Goal: Task Accomplishment & Management: Complete application form

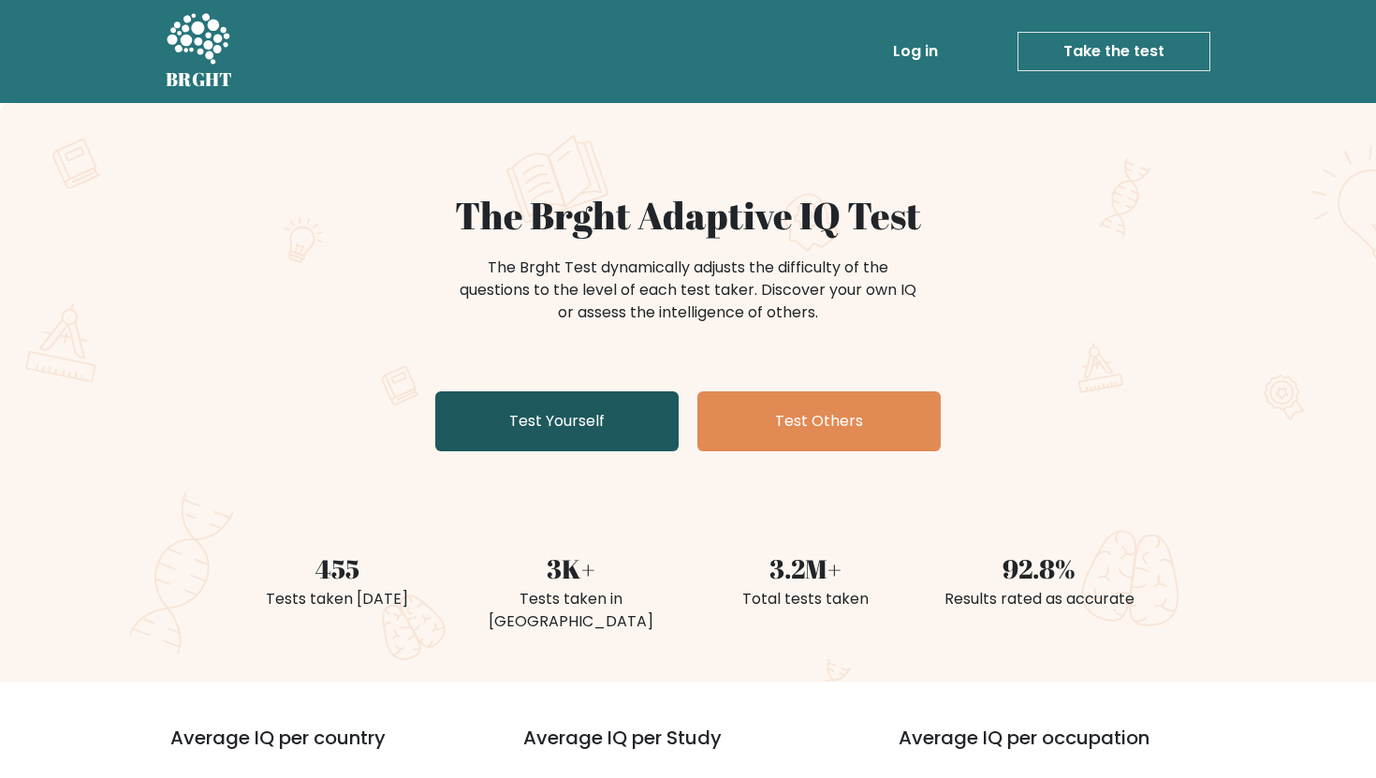
click at [507, 409] on link "Test Yourself" at bounding box center [556, 421] width 243 height 60
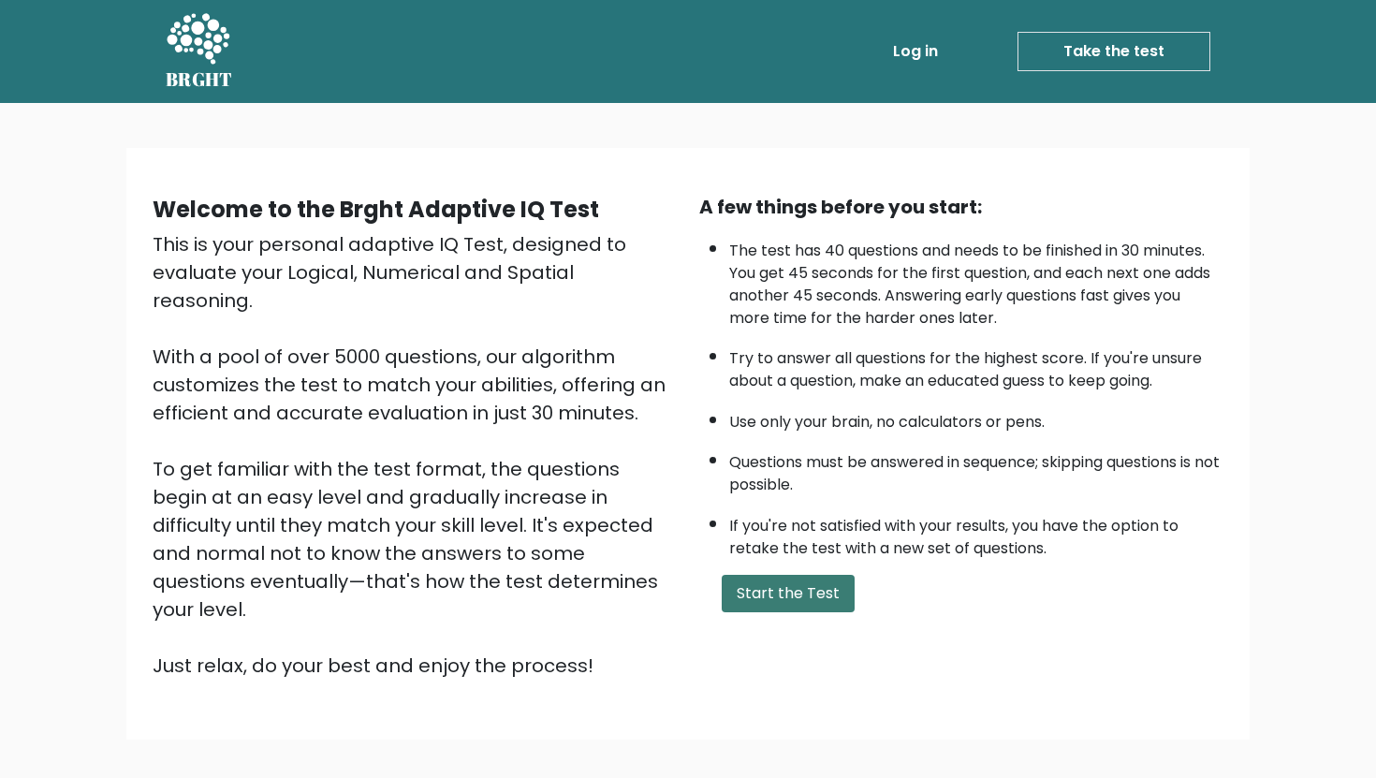
click at [751, 575] on button "Start the Test" at bounding box center [788, 593] width 133 height 37
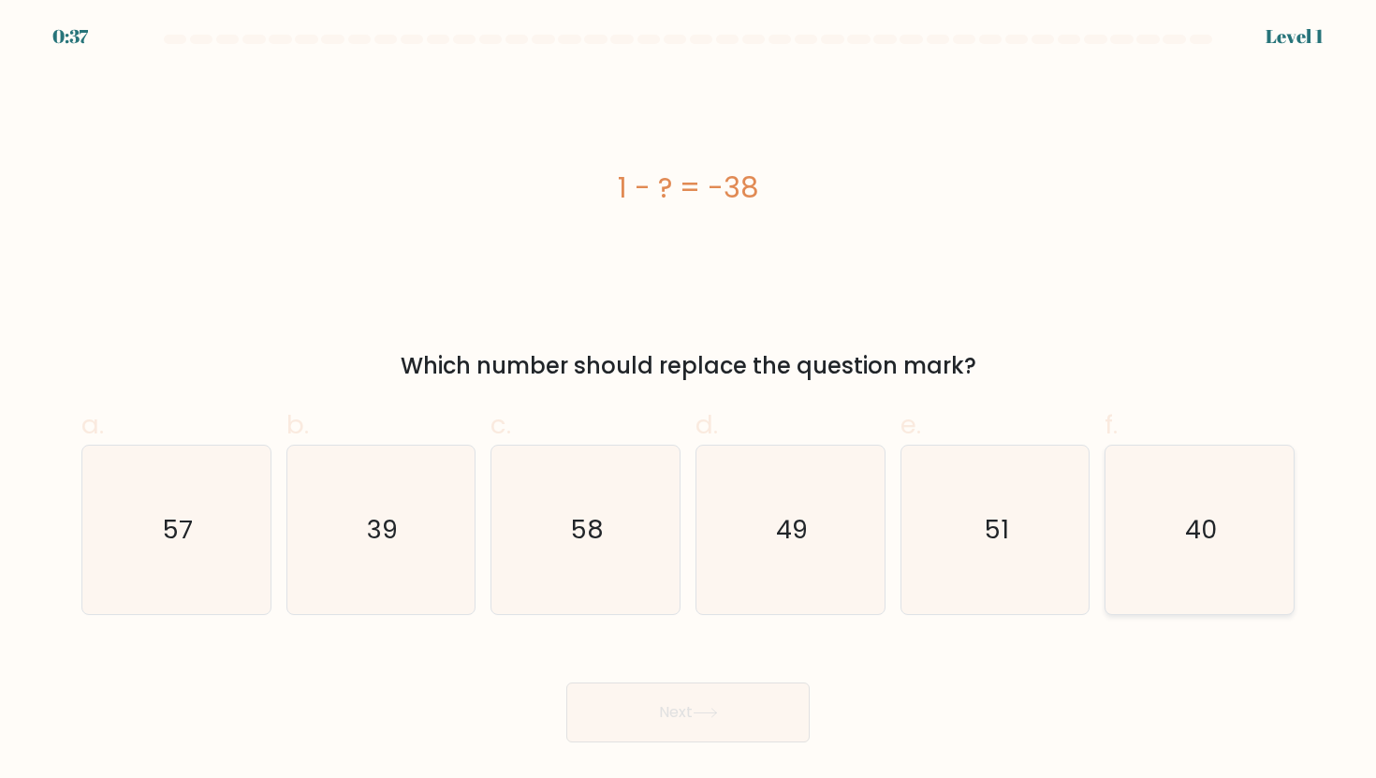
click at [1208, 520] on text "40" at bounding box center [1201, 529] width 32 height 35
click at [689, 402] on input "f. 40" at bounding box center [688, 395] width 1 height 12
radio input "true"
click at [748, 520] on icon "49" at bounding box center [790, 530] width 169 height 169
click at [689, 402] on input "d. 49" at bounding box center [688, 395] width 1 height 12
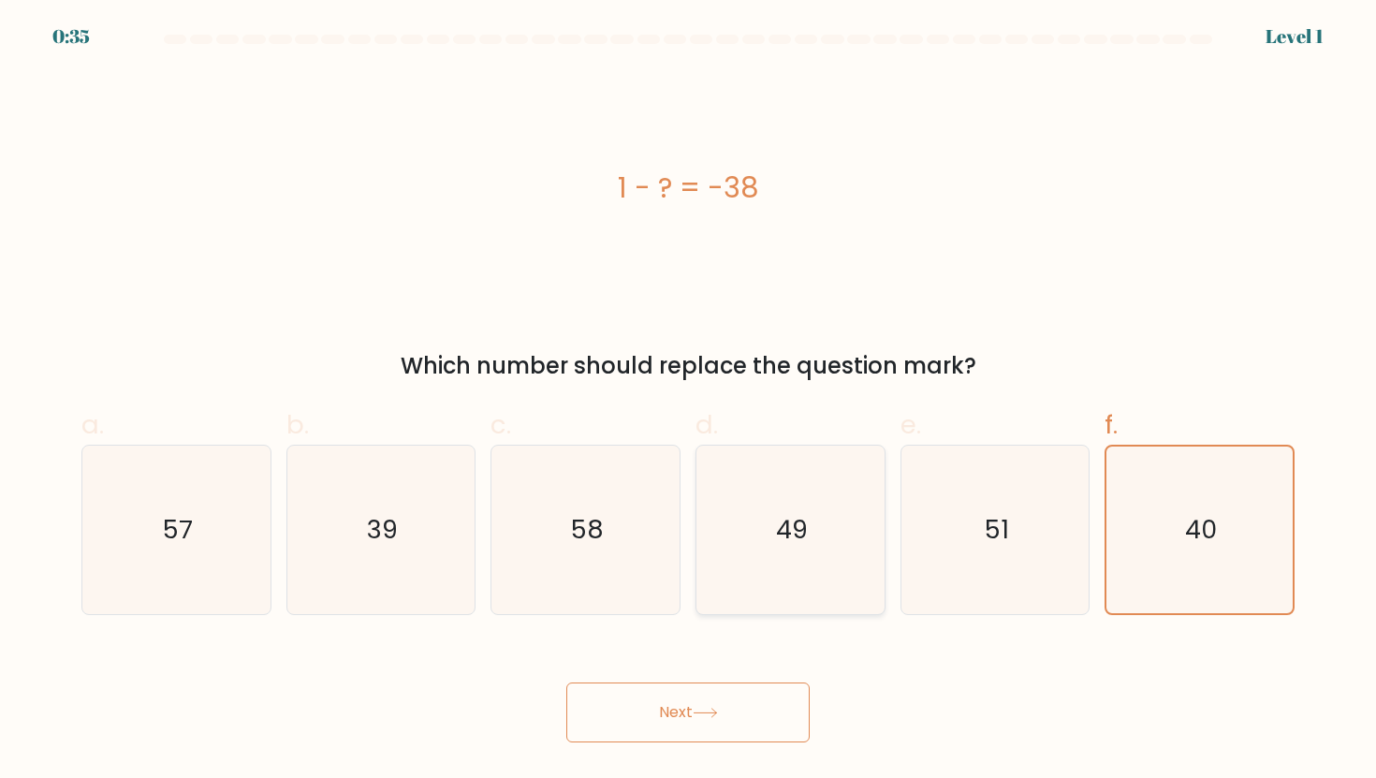
radio input "true"
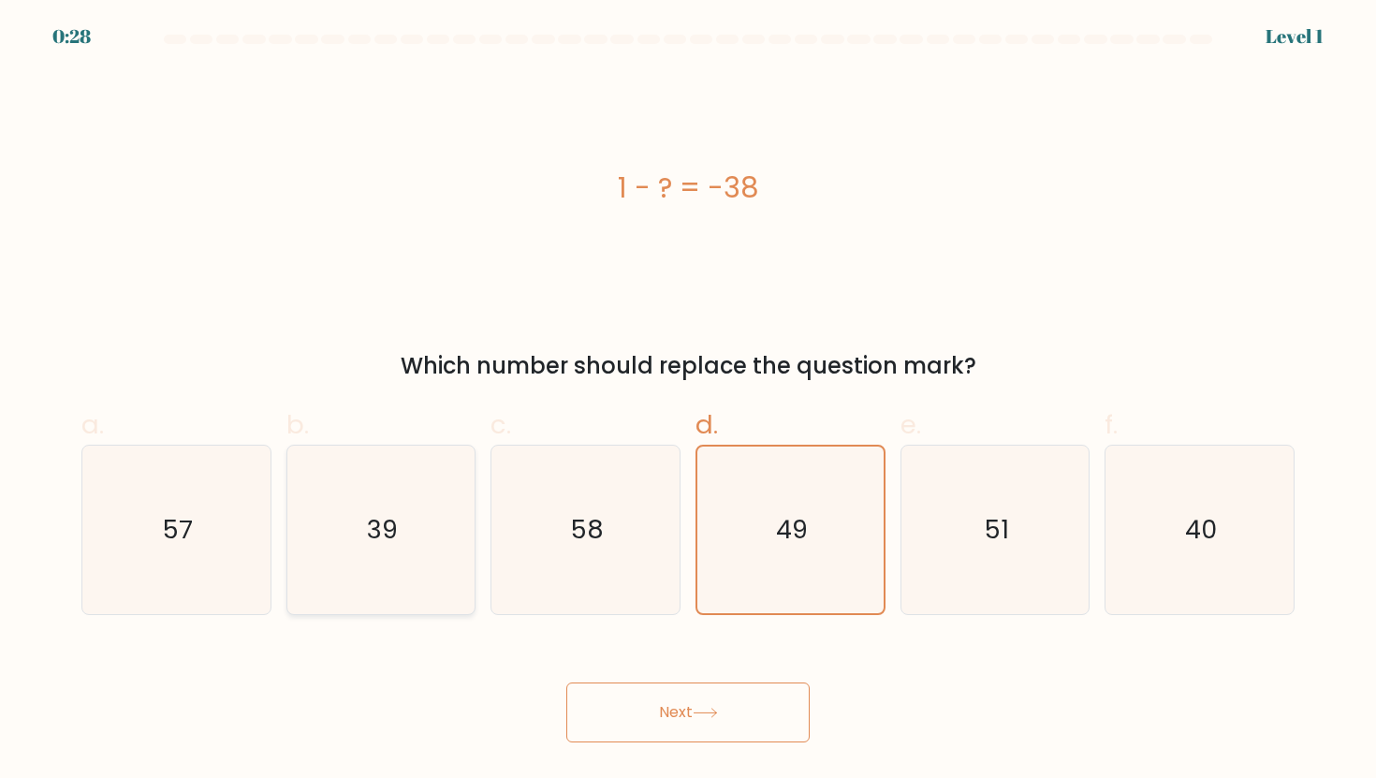
click at [384, 554] on icon "39" at bounding box center [381, 530] width 169 height 169
click at [688, 402] on input "b. 39" at bounding box center [688, 395] width 1 height 12
radio input "true"
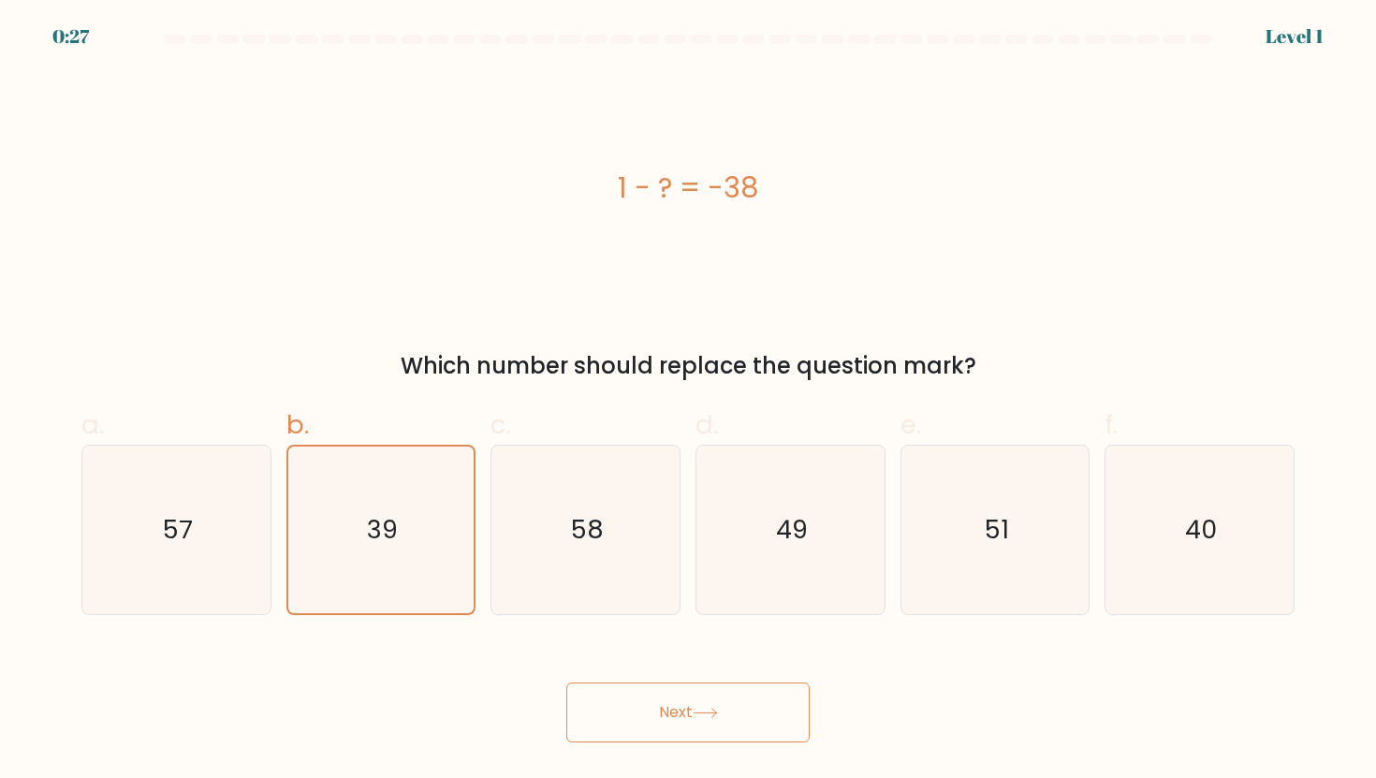
click at [642, 714] on button "Next" at bounding box center [687, 712] width 243 height 60
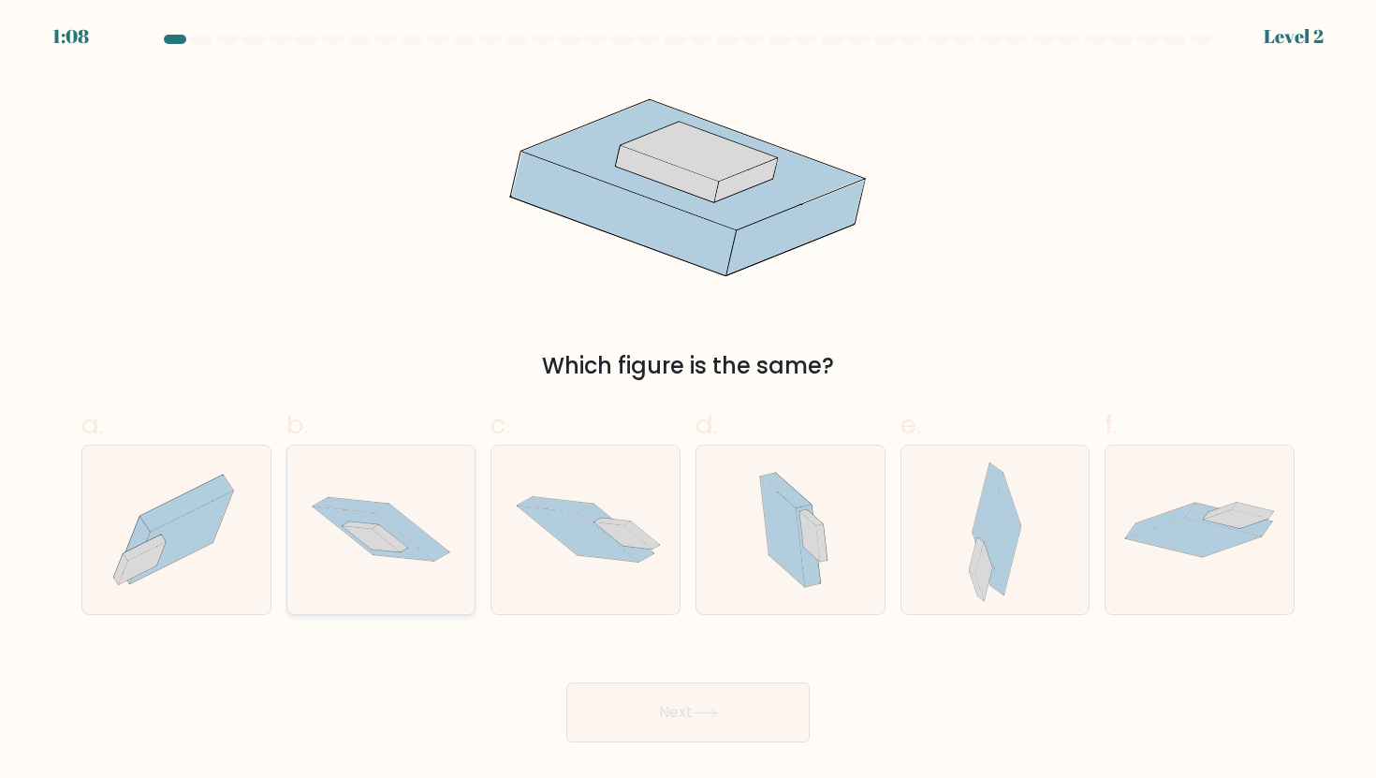
click at [391, 557] on icon at bounding box center [381, 529] width 188 height 125
click at [688, 402] on input "b." at bounding box center [688, 395] width 1 height 12
radio input "true"
click at [649, 718] on button "Next" at bounding box center [687, 712] width 243 height 60
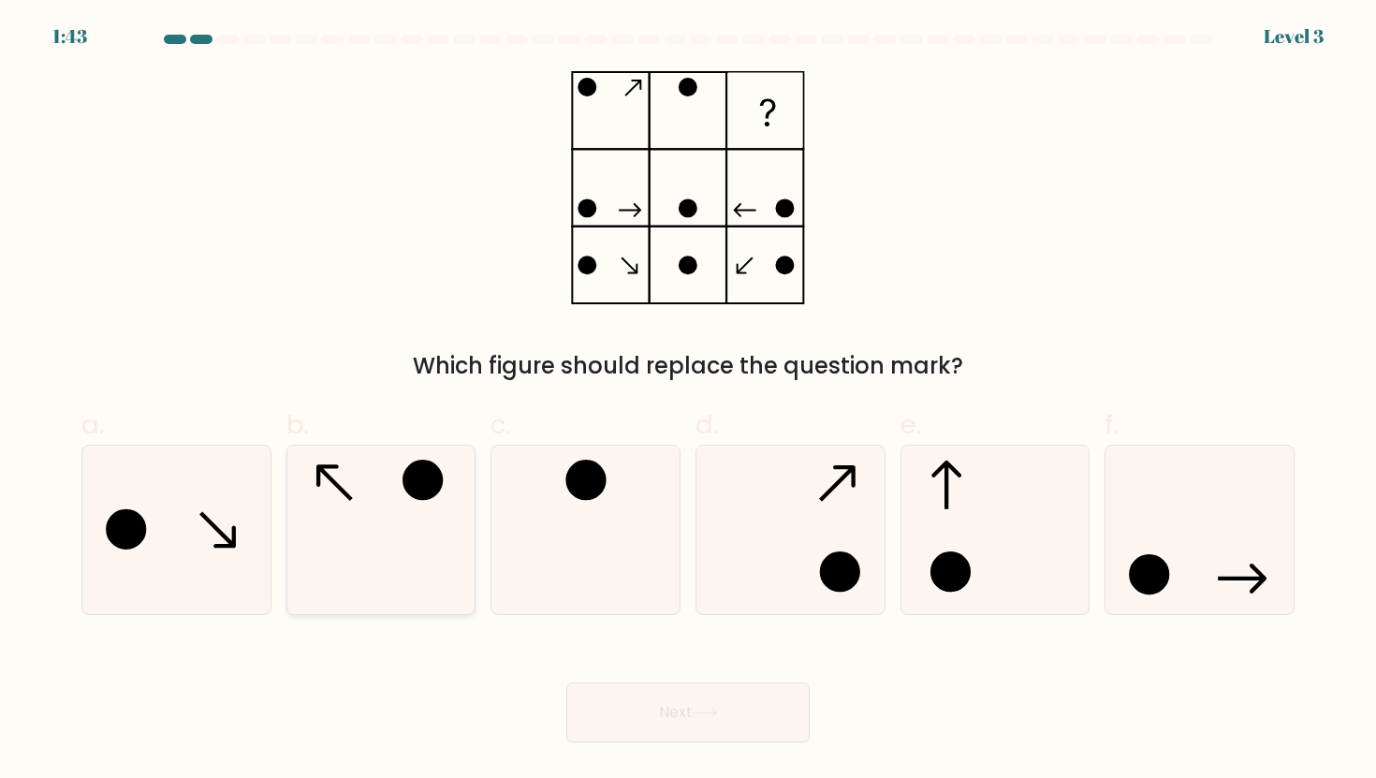
click at [393, 550] on icon at bounding box center [381, 530] width 169 height 169
click at [688, 402] on input "b." at bounding box center [688, 395] width 1 height 12
radio input "true"
click at [743, 724] on button "Next" at bounding box center [687, 712] width 243 height 60
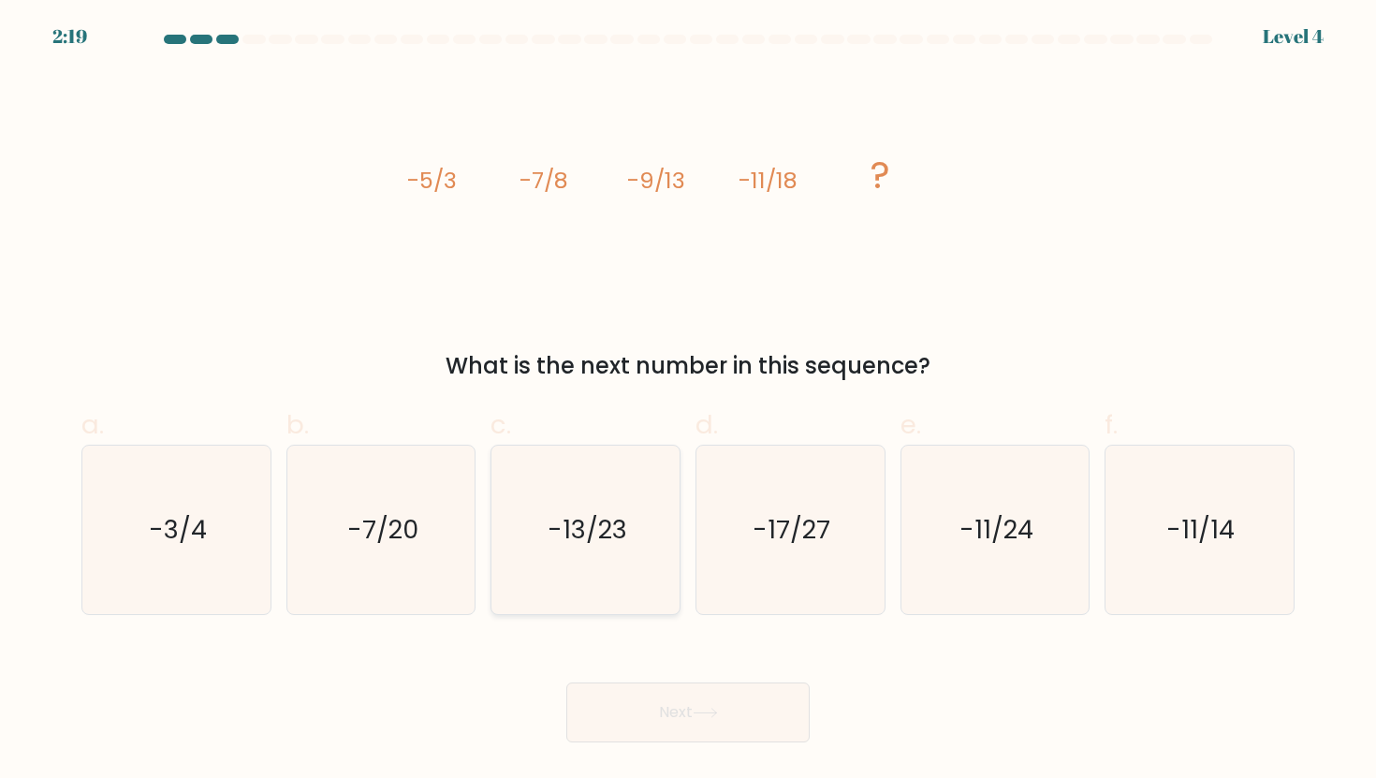
click at [562, 498] on icon "-13/23" at bounding box center [586, 530] width 169 height 169
click at [688, 402] on input "c. -13/23" at bounding box center [688, 395] width 1 height 12
radio input "true"
click at [623, 713] on button "Next" at bounding box center [687, 712] width 243 height 60
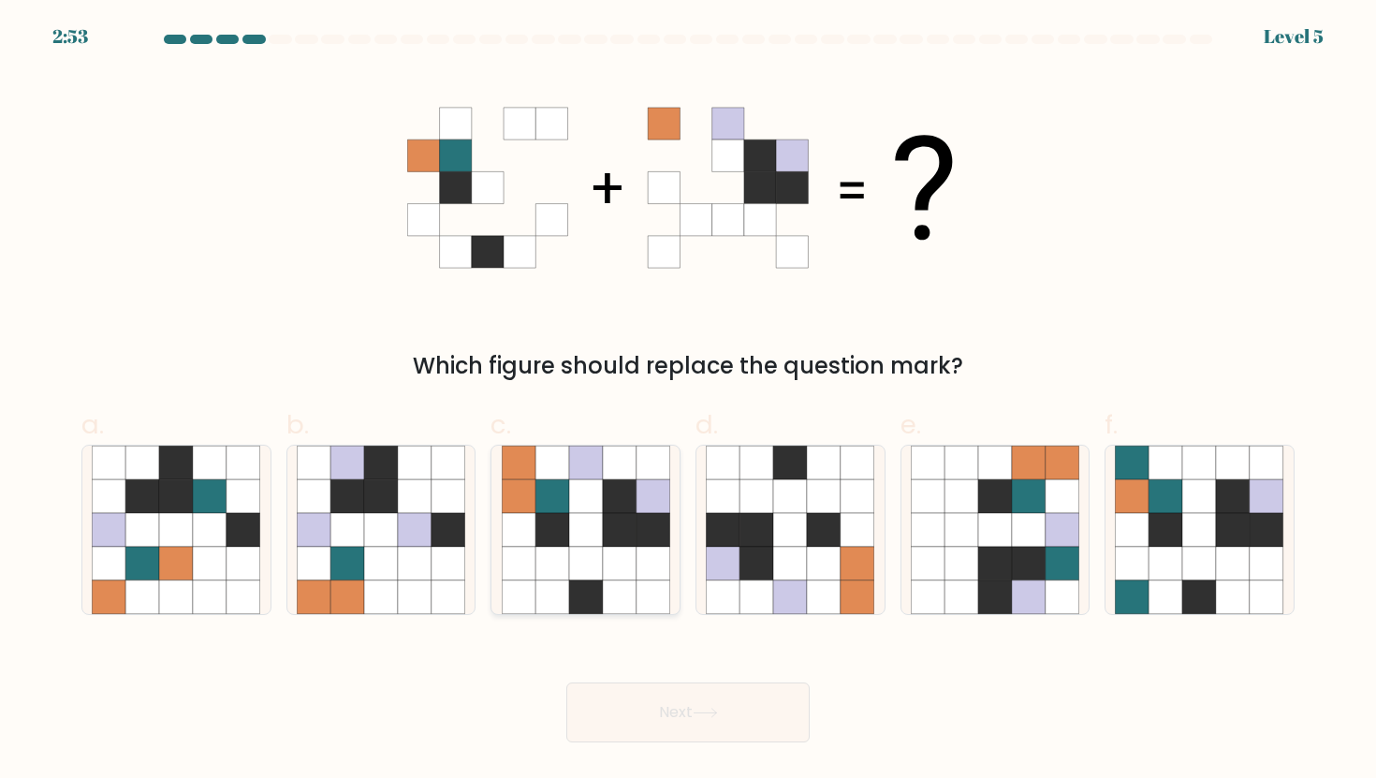
click at [592, 499] on icon at bounding box center [586, 496] width 34 height 34
click at [688, 402] on input "c." at bounding box center [688, 395] width 1 height 12
radio input "true"
click at [634, 697] on button "Next" at bounding box center [687, 712] width 243 height 60
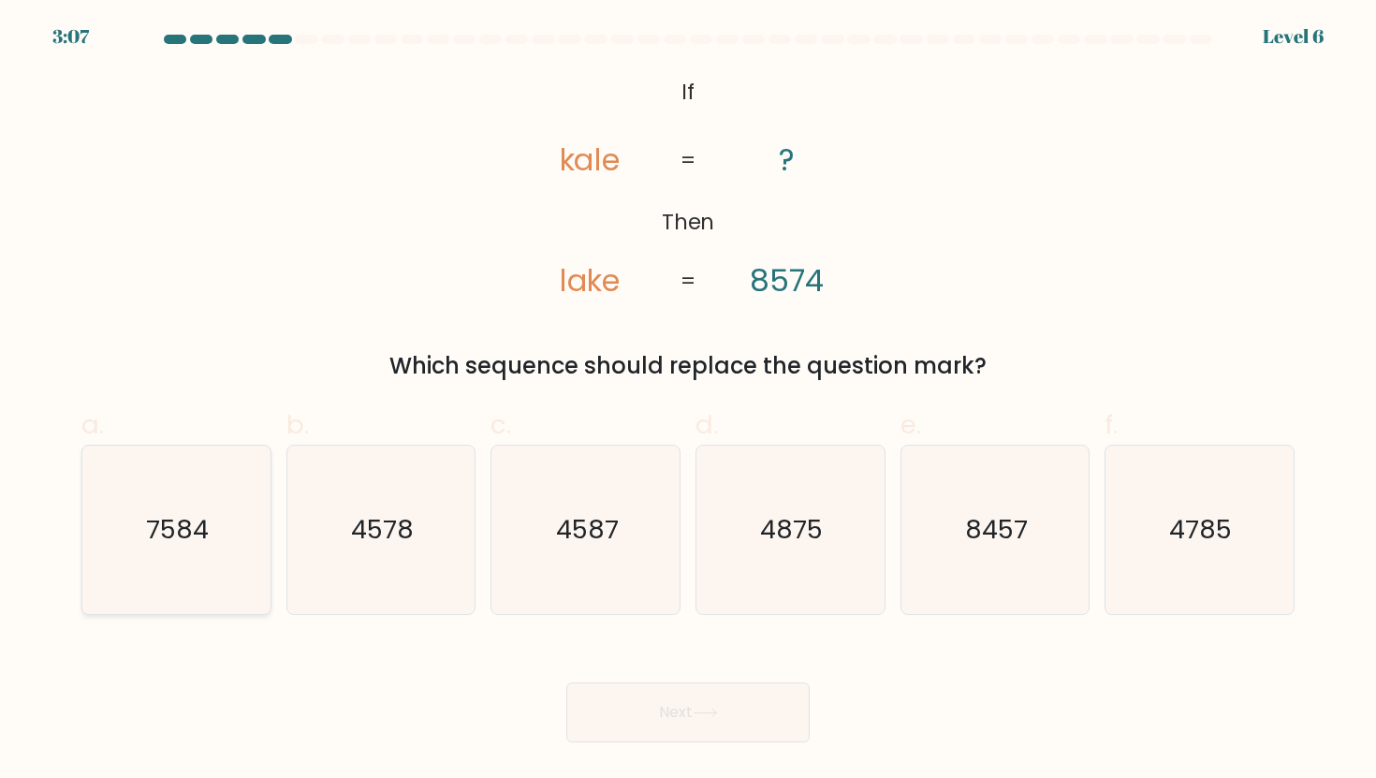
click at [186, 514] on text "7584" at bounding box center [178, 529] width 63 height 35
click at [688, 402] on input "a. 7584" at bounding box center [688, 395] width 1 height 12
radio input "true"
click at [636, 705] on button "Next" at bounding box center [687, 712] width 243 height 60
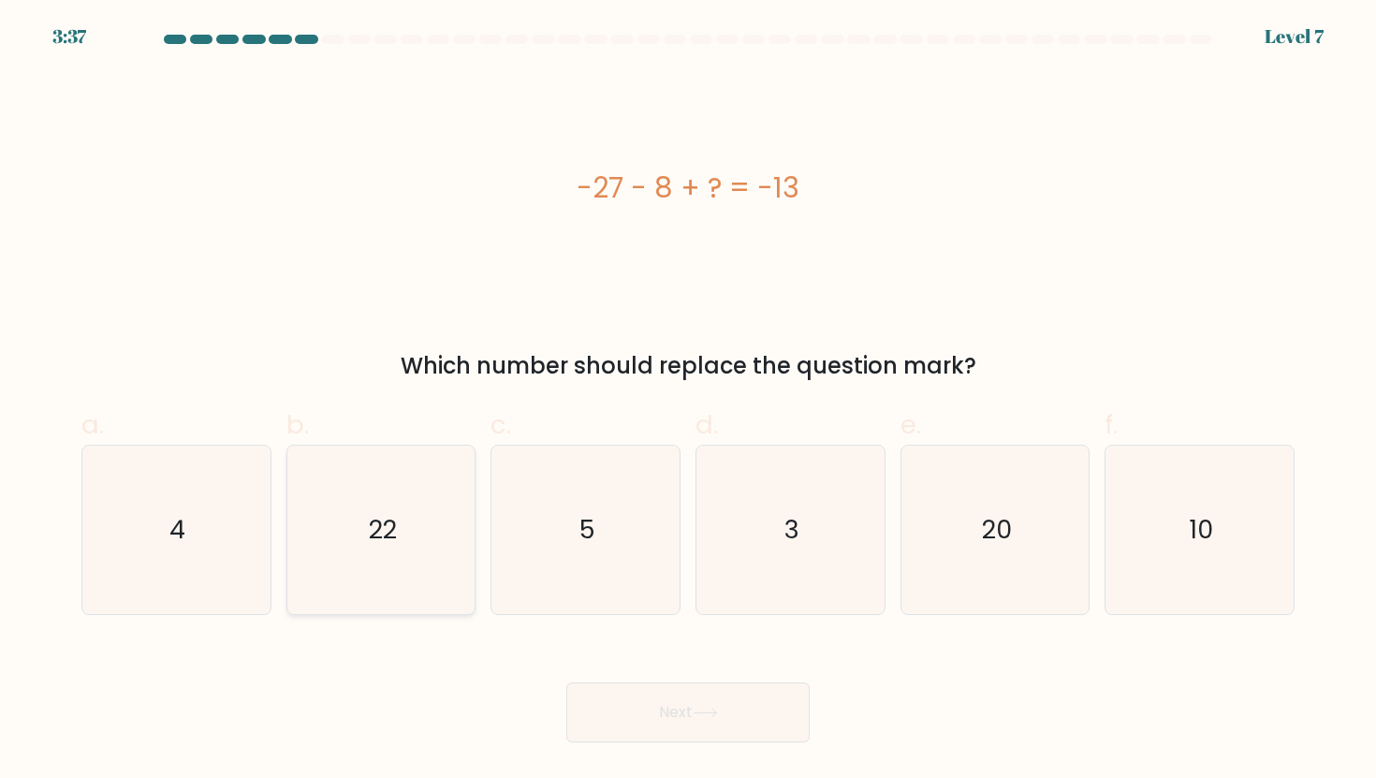
click at [414, 544] on icon "22" at bounding box center [381, 530] width 169 height 169
click at [688, 402] on input "b. 22" at bounding box center [688, 395] width 1 height 12
radio input "true"
click at [608, 502] on icon "5" at bounding box center [586, 530] width 169 height 169
click at [688, 402] on input "c. 5" at bounding box center [688, 395] width 1 height 12
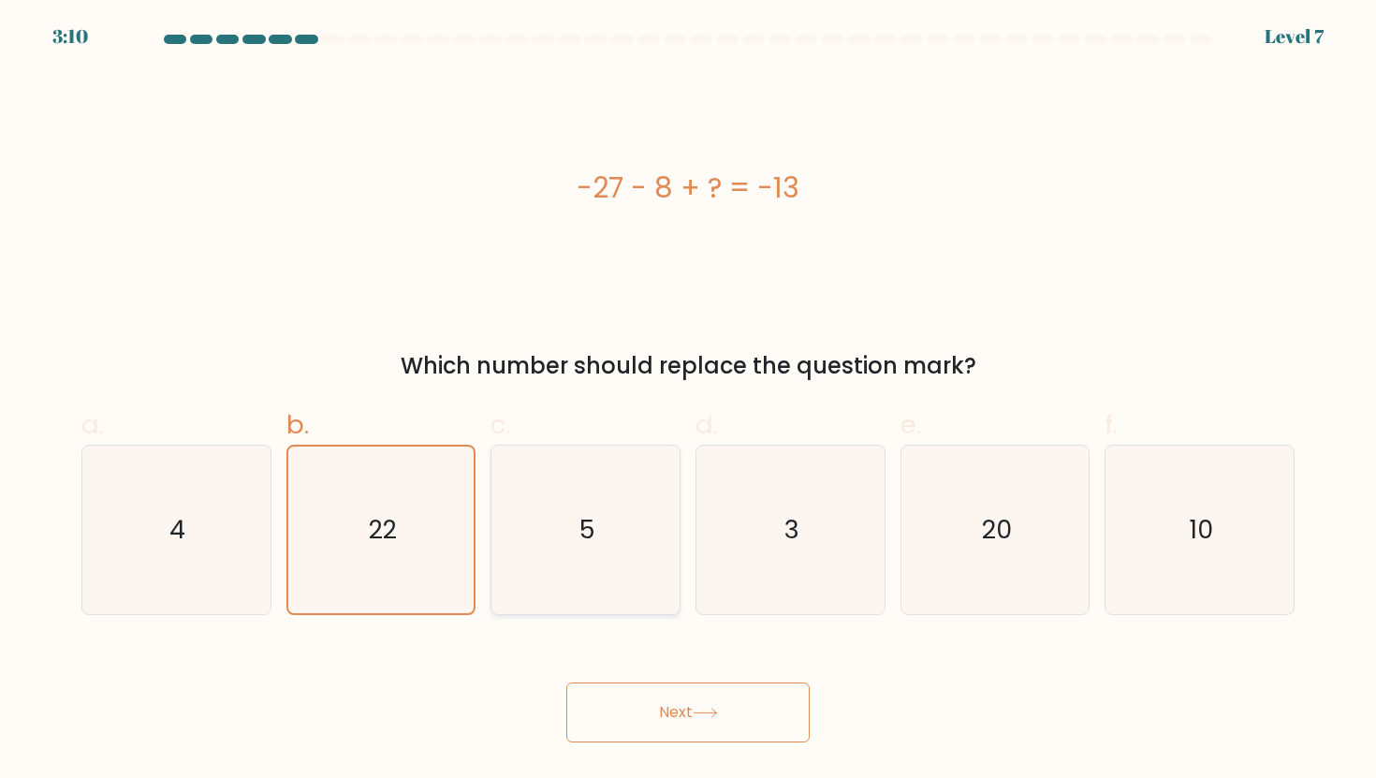
radio input "true"
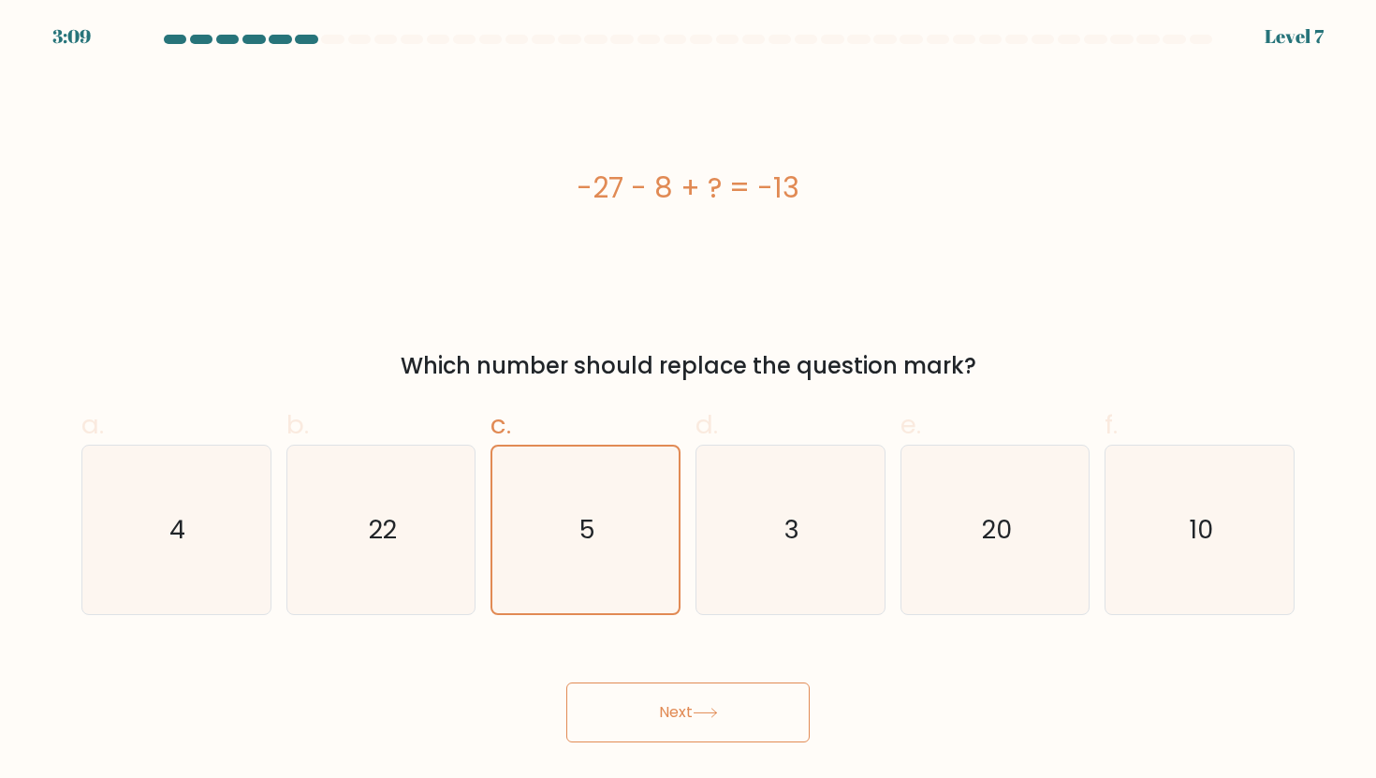
click at [679, 696] on button "Next" at bounding box center [687, 712] width 243 height 60
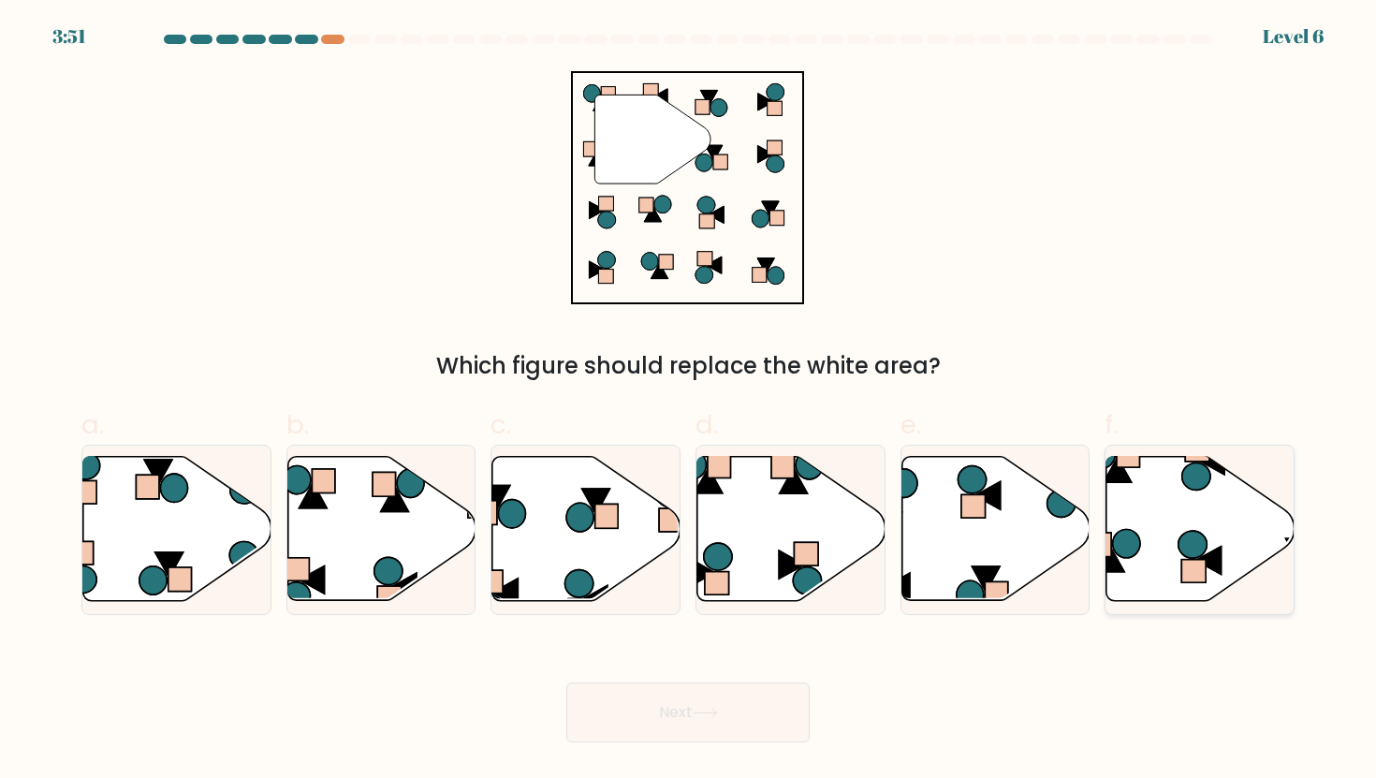
click at [1221, 572] on icon at bounding box center [1208, 561] width 25 height 28
click at [689, 402] on input "f." at bounding box center [688, 395] width 1 height 12
radio input "true"
click at [743, 694] on button "Next" at bounding box center [687, 712] width 243 height 60
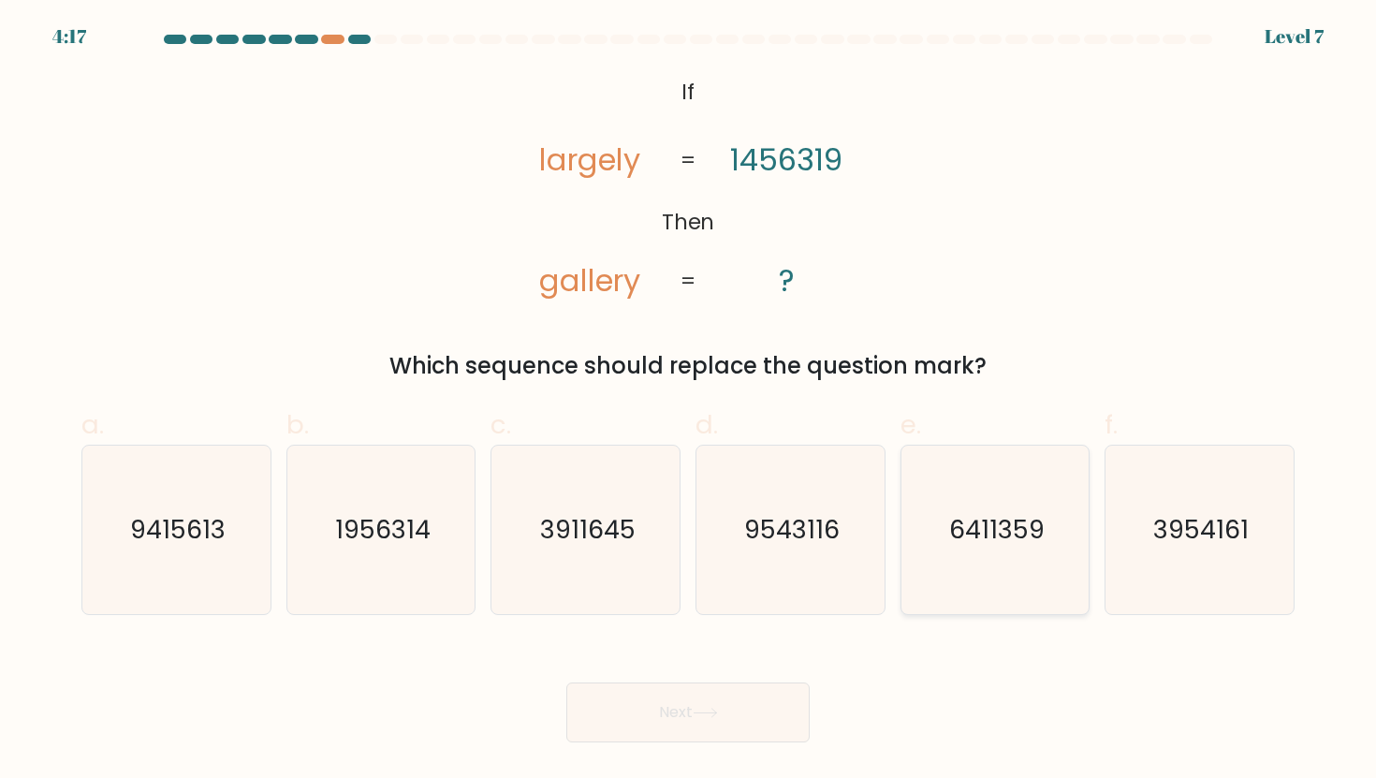
click at [1019, 549] on icon "6411359" at bounding box center [995, 530] width 169 height 169
click at [689, 402] on input "e. 6411359" at bounding box center [688, 395] width 1 height 12
radio input "true"
click at [720, 705] on button "Next" at bounding box center [687, 712] width 243 height 60
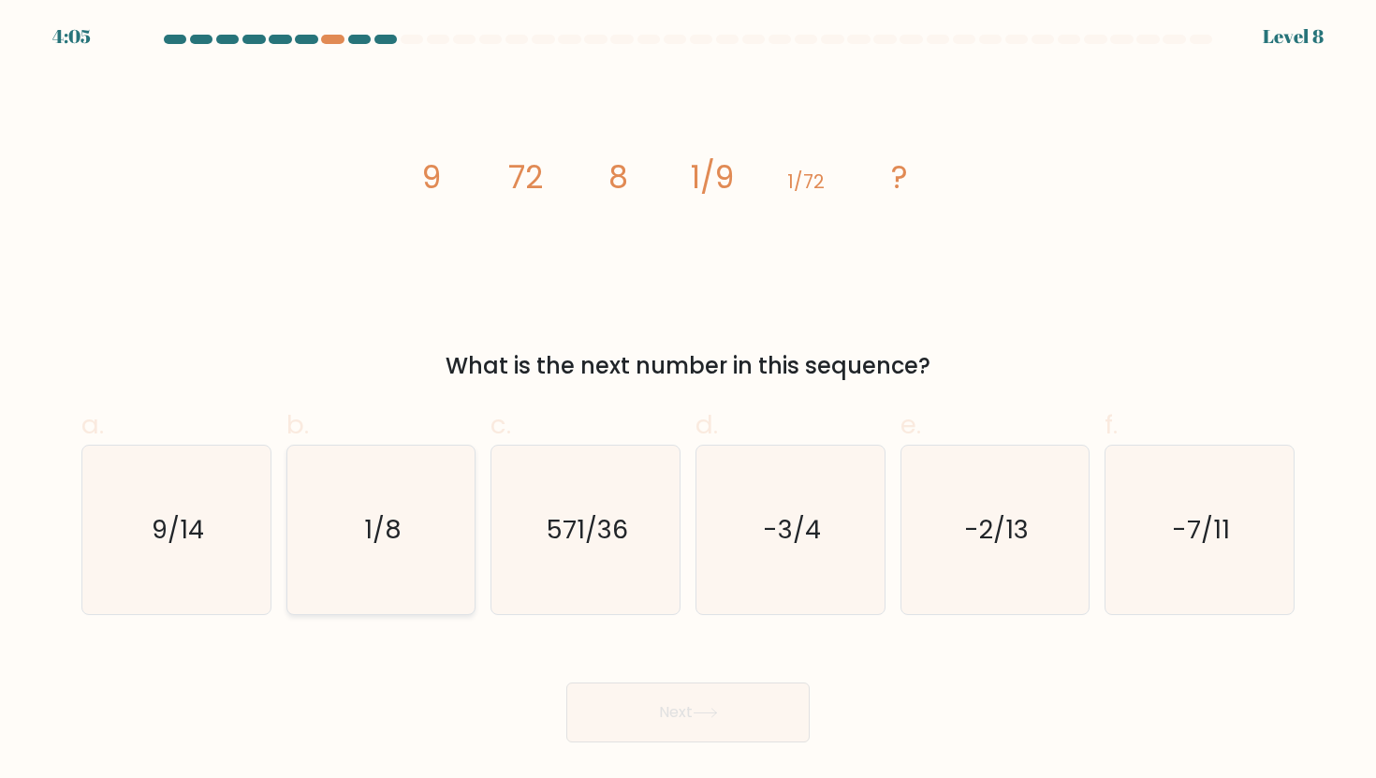
click at [436, 534] on icon "1/8" at bounding box center [381, 530] width 169 height 169
click at [688, 402] on input "b. 1/8" at bounding box center [688, 395] width 1 height 12
radio input "true"
click at [638, 699] on button "Next" at bounding box center [687, 712] width 243 height 60
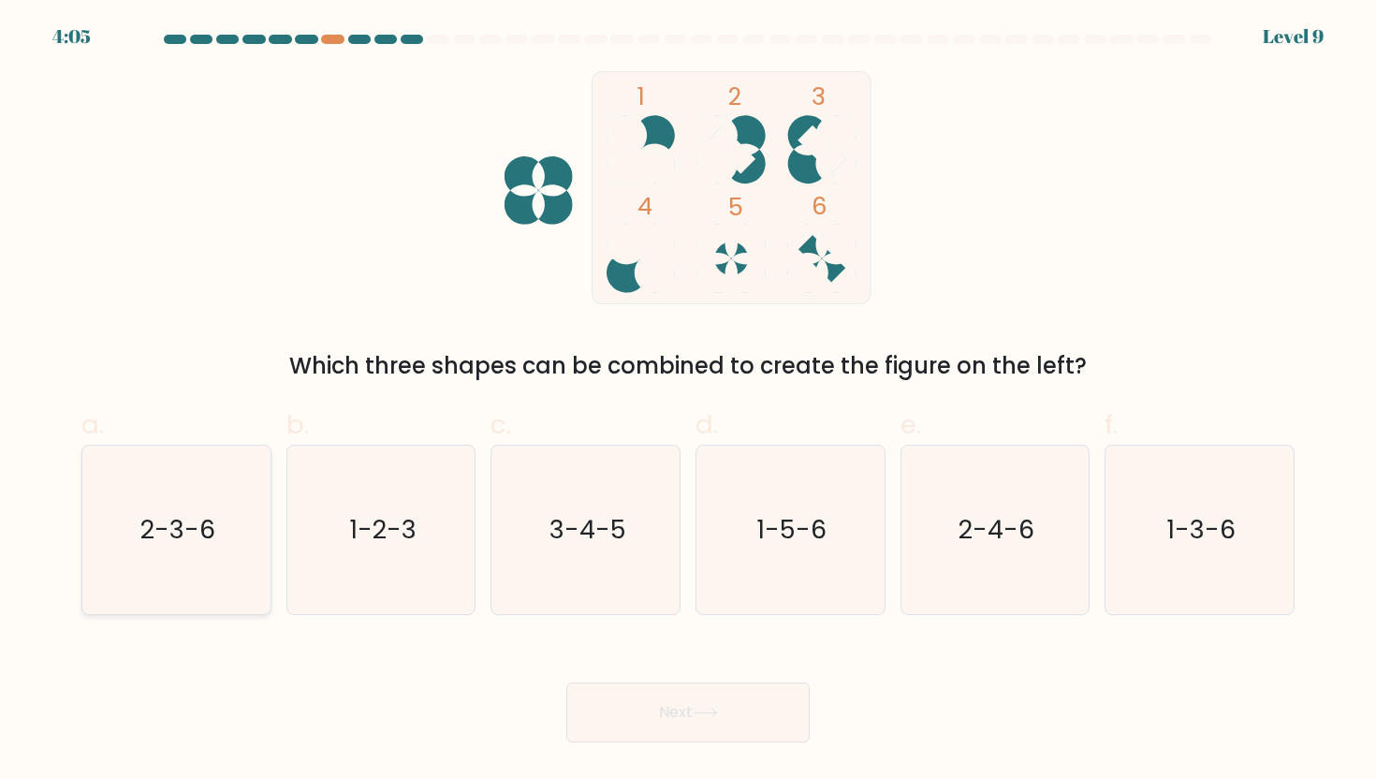
click at [228, 550] on icon "2-3-6" at bounding box center [176, 530] width 169 height 169
click at [688, 402] on input "a. 2-3-6" at bounding box center [688, 395] width 1 height 12
radio input "true"
click at [716, 698] on button "Next" at bounding box center [687, 712] width 243 height 60
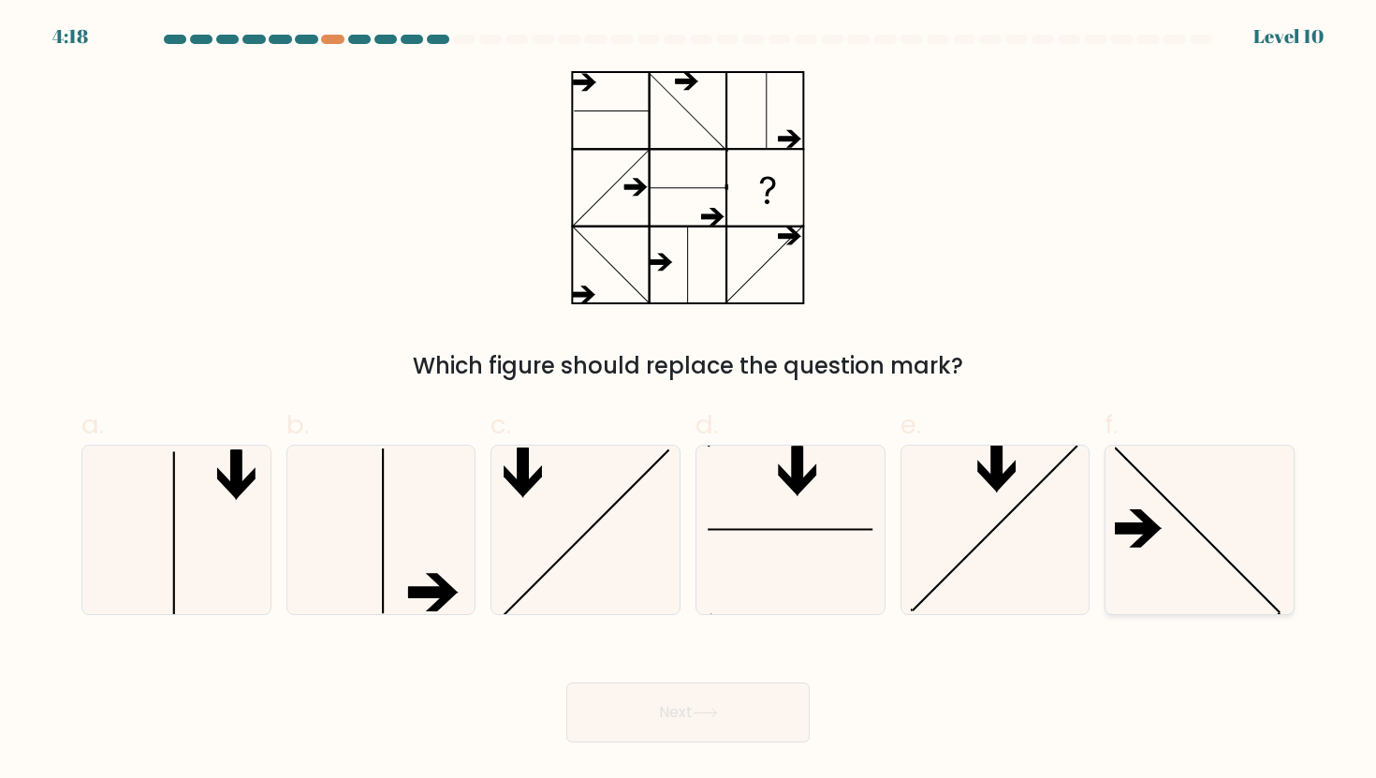
click at [1191, 520] on icon at bounding box center [1199, 530] width 169 height 169
click at [689, 402] on input "f." at bounding box center [688, 395] width 1 height 12
radio input "true"
click at [749, 700] on button "Next" at bounding box center [687, 712] width 243 height 60
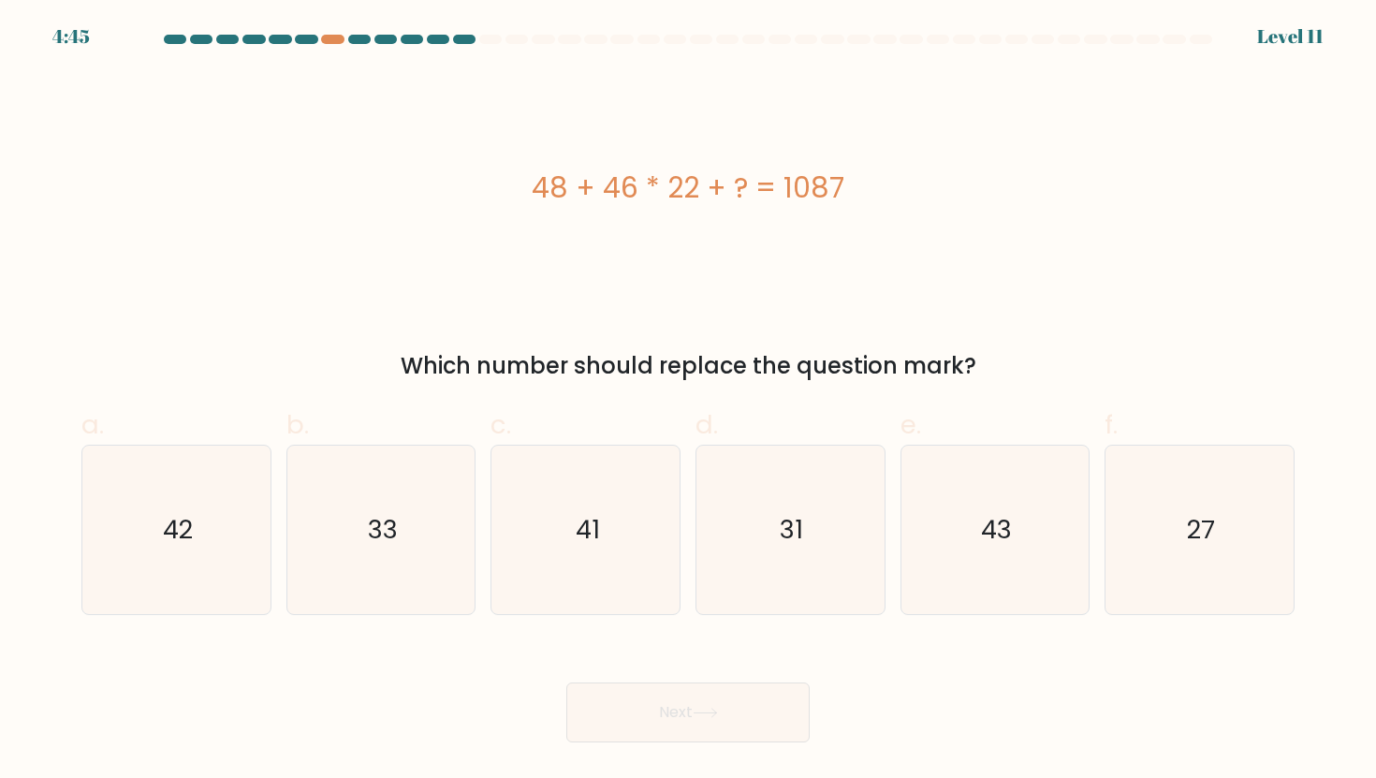
drag, startPoint x: 543, startPoint y: 194, endPoint x: 868, endPoint y: 186, distance: 324.9
click at [869, 186] on div "48 + 46 * 22 + ? = 1087" at bounding box center [687, 188] width 1213 height 42
click at [868, 186] on div "48 + 46 * 22 + ? = 1087" at bounding box center [687, 188] width 1213 height 42
click at [770, 561] on icon "31" at bounding box center [790, 530] width 169 height 169
click at [689, 402] on input "d. 31" at bounding box center [688, 395] width 1 height 12
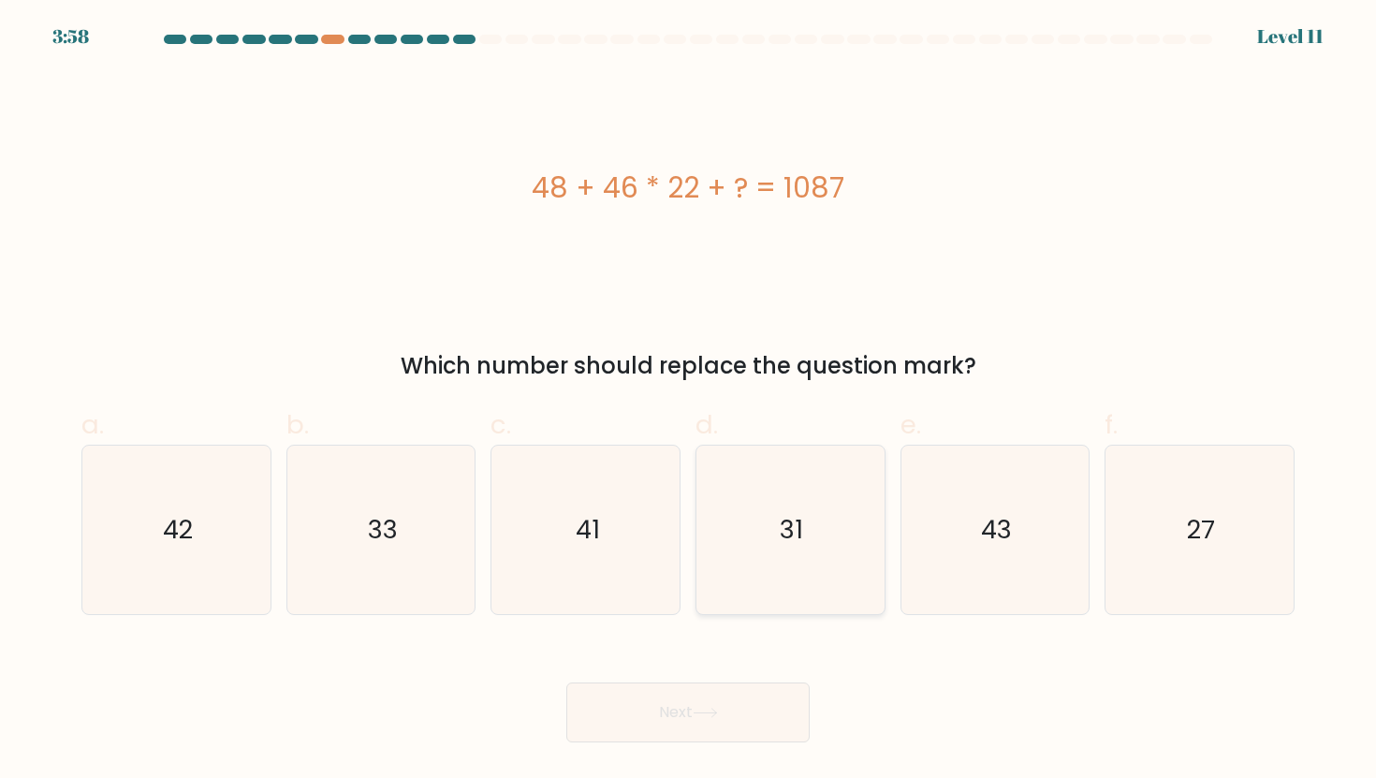
radio input "true"
click at [732, 700] on button "Next" at bounding box center [687, 712] width 243 height 60
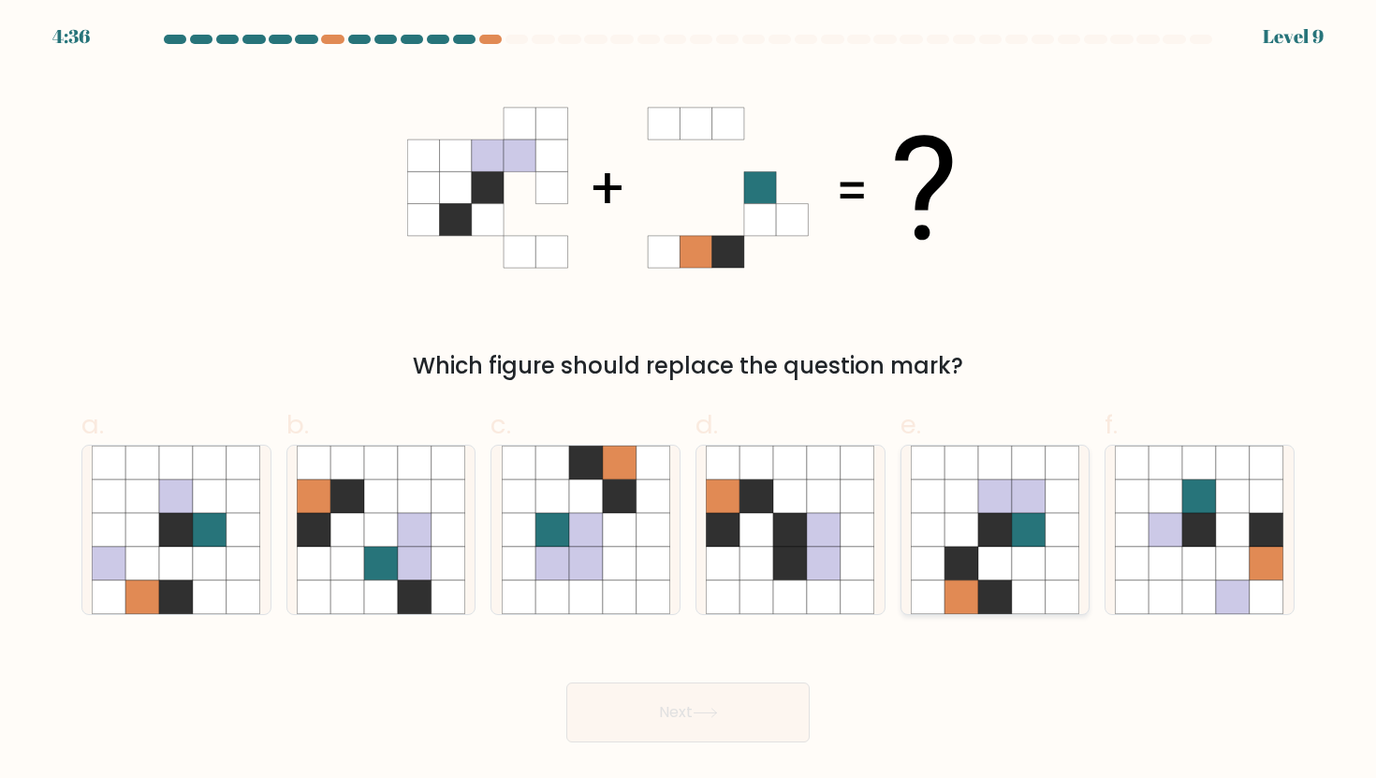
click at [984, 580] on icon at bounding box center [995, 597] width 34 height 34
click at [689, 402] on input "e." at bounding box center [688, 395] width 1 height 12
radio input "true"
click at [726, 711] on button "Next" at bounding box center [687, 712] width 243 height 60
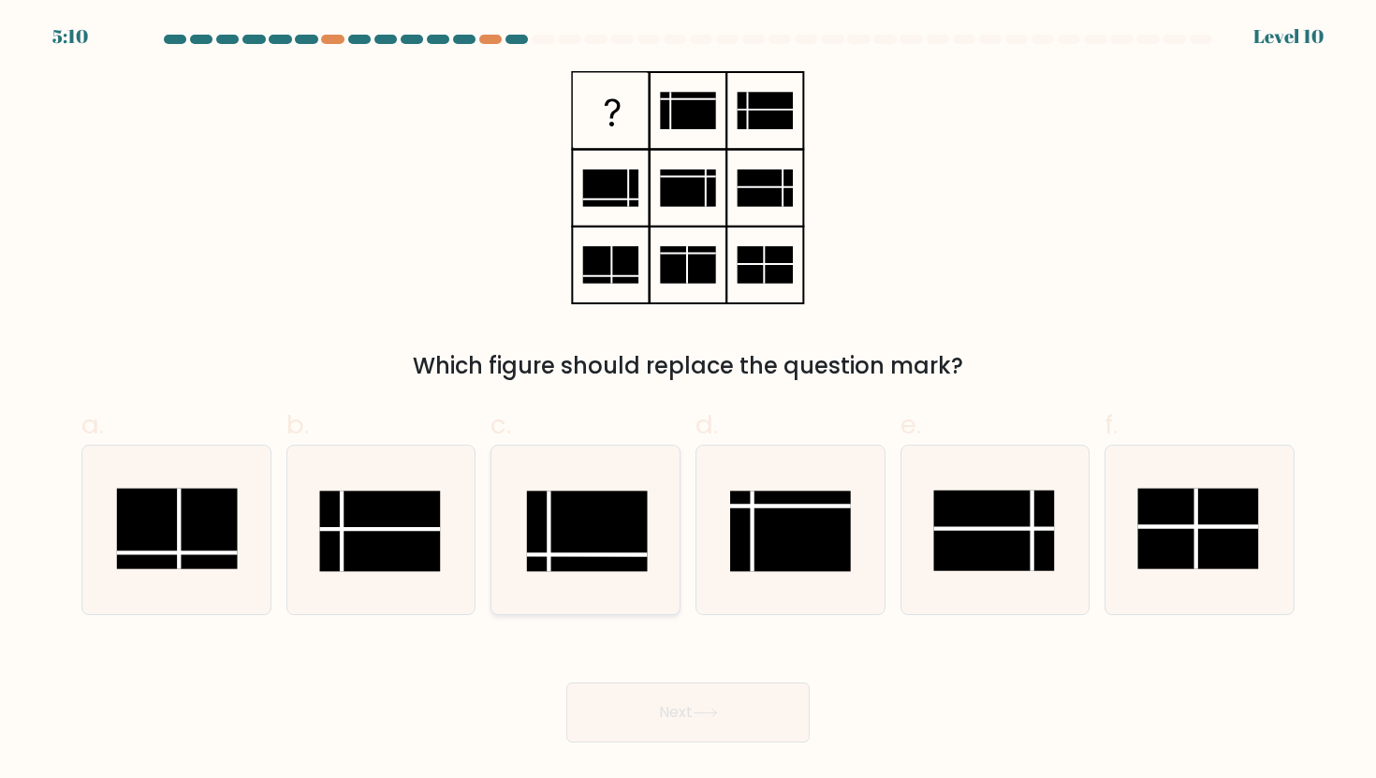
click at [559, 558] on rect at bounding box center [586, 531] width 121 height 81
click at [688, 402] on input "c." at bounding box center [688, 395] width 1 height 12
radio input "true"
click at [642, 691] on button "Next" at bounding box center [687, 712] width 243 height 60
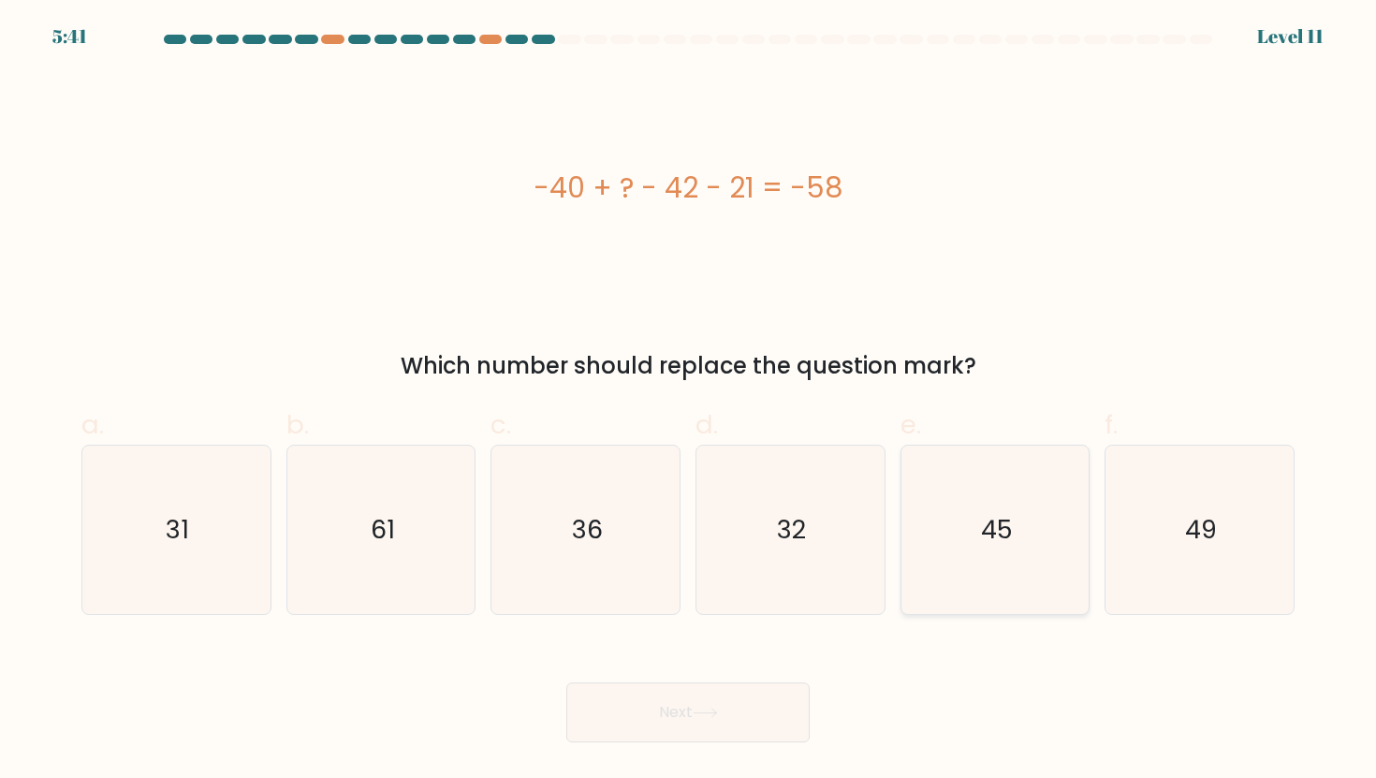
click at [992, 525] on text "45" at bounding box center [997, 529] width 32 height 35
click at [689, 402] on input "e. 45" at bounding box center [688, 395] width 1 height 12
radio input "true"
click at [724, 699] on button "Next" at bounding box center [687, 712] width 243 height 60
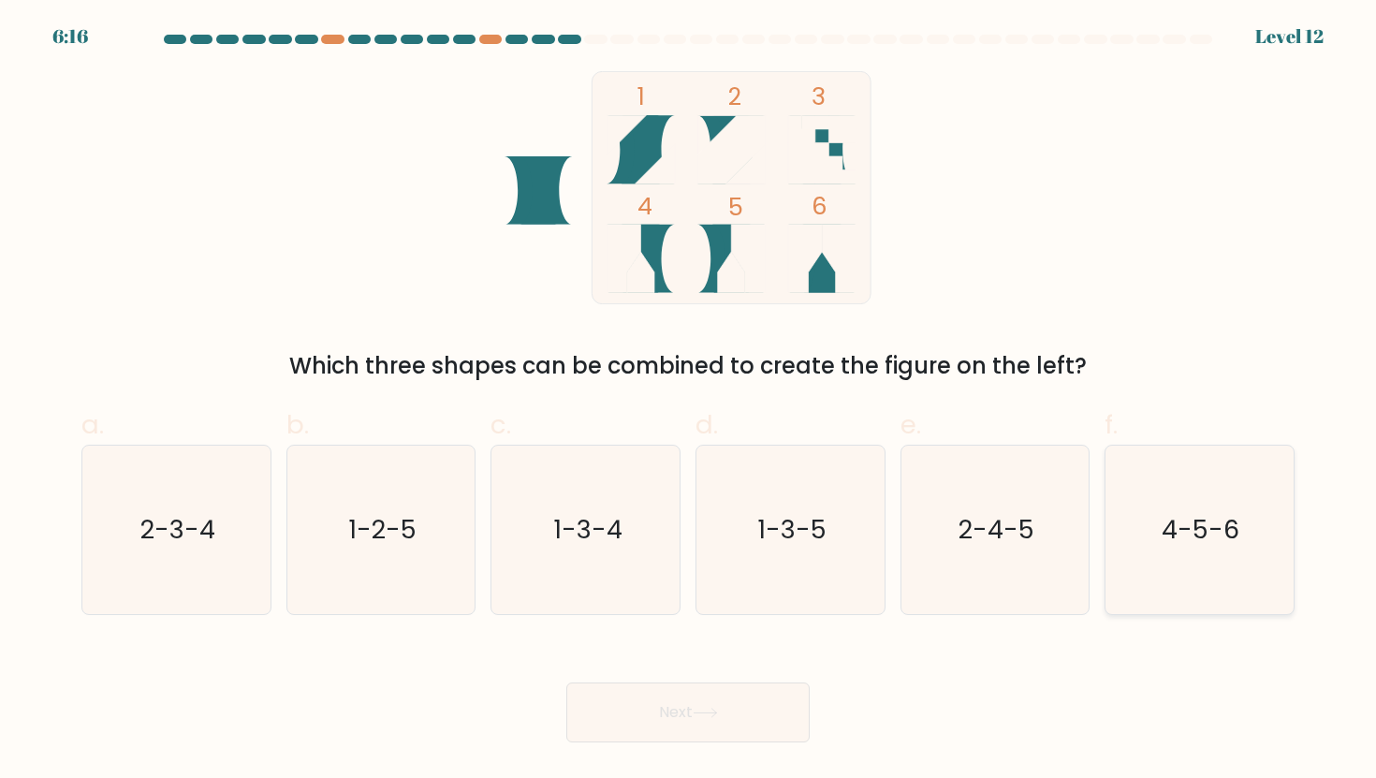
click at [1174, 535] on text "4-5-6" at bounding box center [1202, 529] width 78 height 35
click at [689, 402] on input "f. 4-5-6" at bounding box center [688, 395] width 1 height 12
radio input "true"
click at [688, 723] on button "Next" at bounding box center [687, 712] width 243 height 60
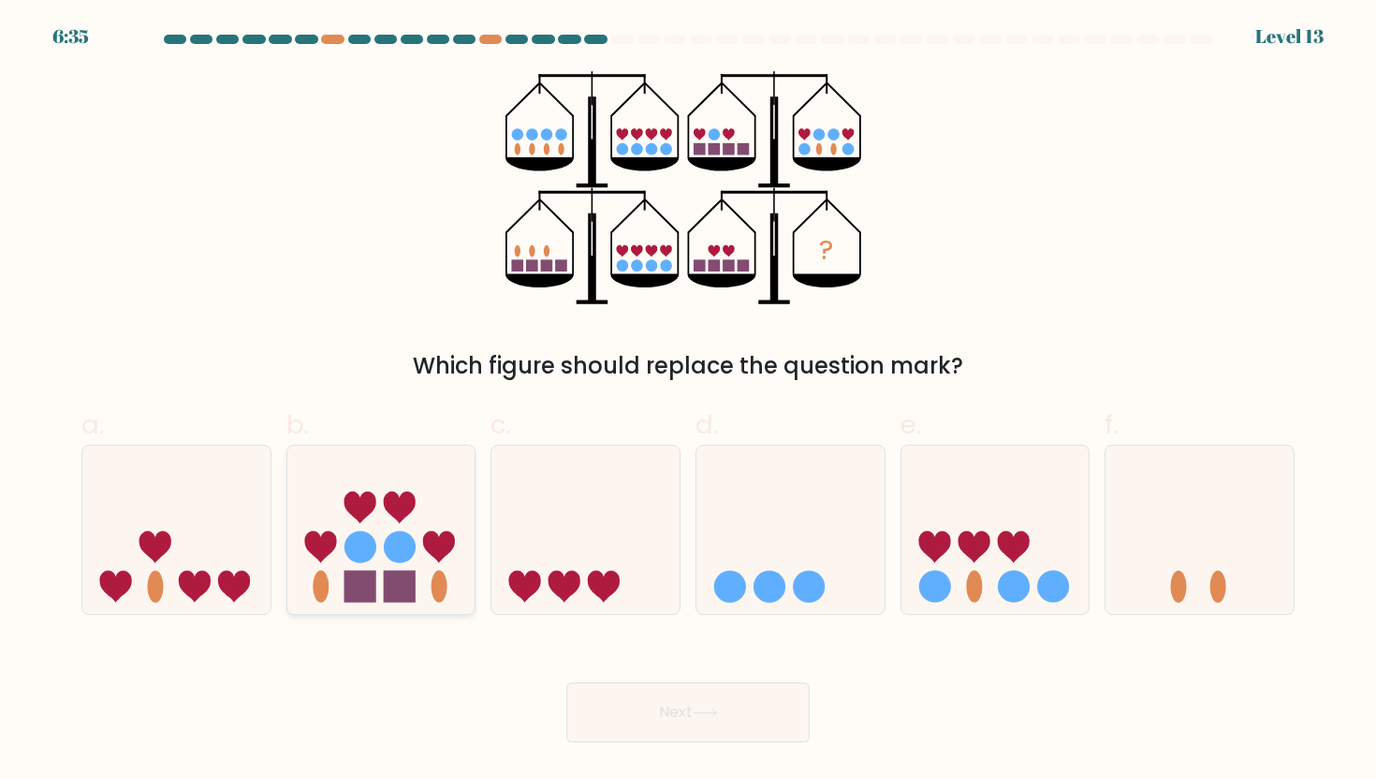
click at [334, 541] on icon at bounding box center [320, 547] width 32 height 32
click at [688, 402] on input "b." at bounding box center [688, 395] width 1 height 12
radio input "true"
click at [665, 716] on button "Next" at bounding box center [687, 712] width 243 height 60
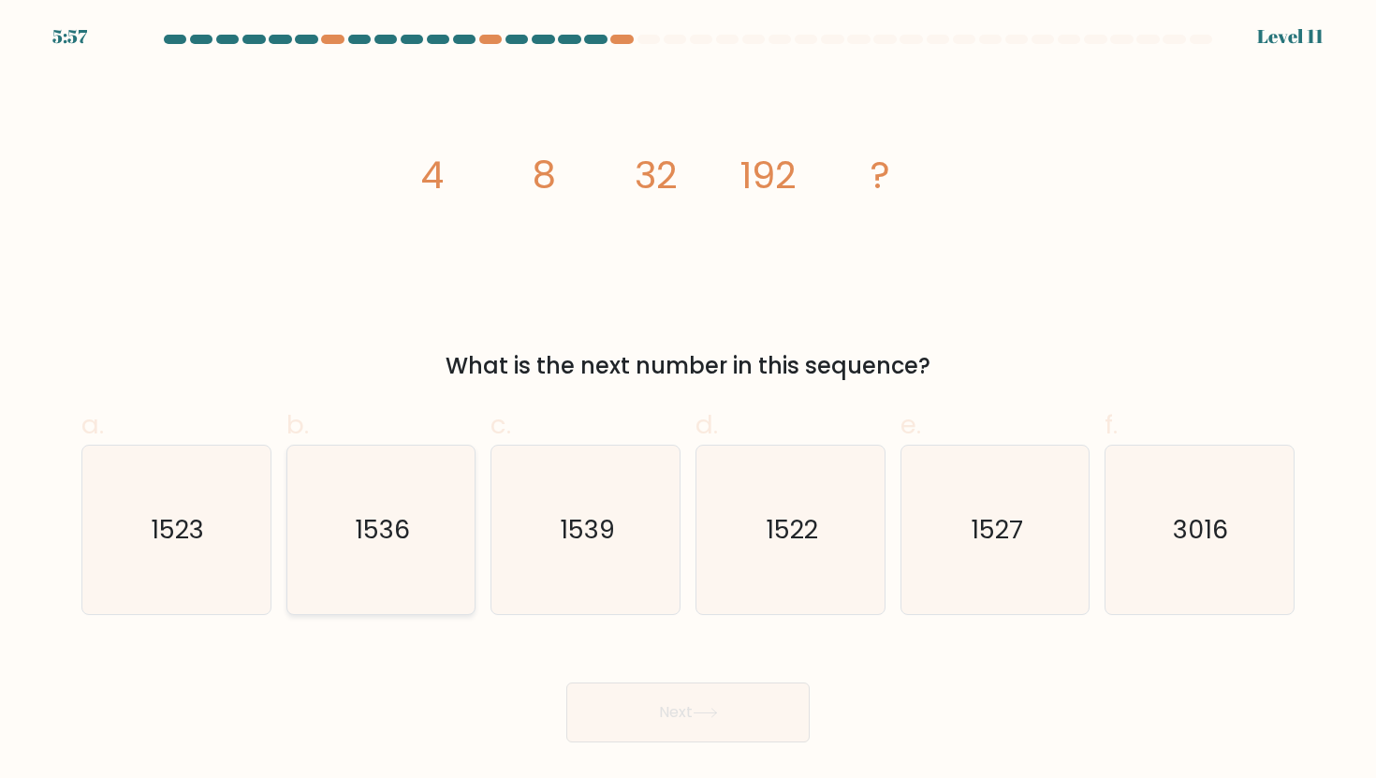
click at [430, 487] on icon "1536" at bounding box center [381, 530] width 169 height 169
click at [688, 402] on input "b. 1536" at bounding box center [688, 395] width 1 height 12
radio input "true"
click at [631, 696] on button "Next" at bounding box center [687, 712] width 243 height 60
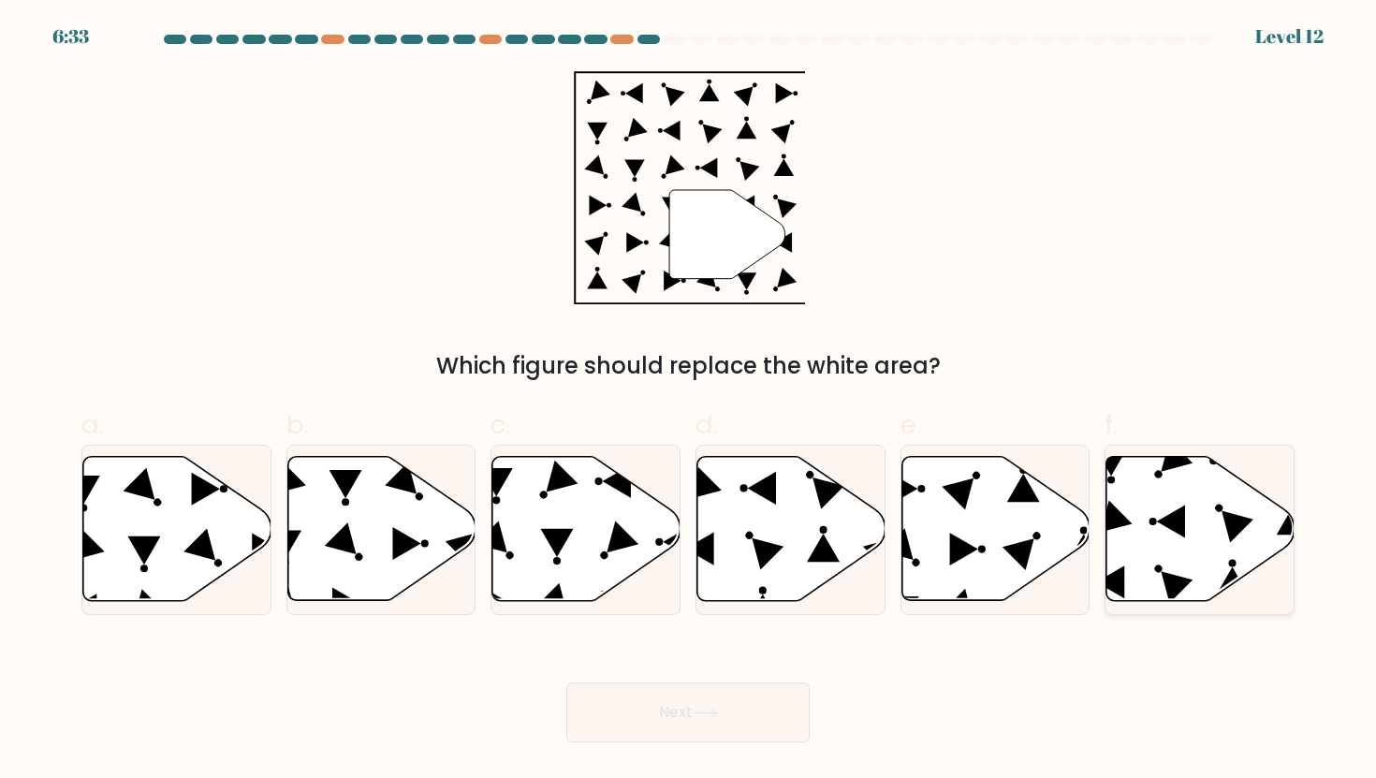
click at [1143, 520] on icon at bounding box center [1201, 529] width 188 height 144
click at [689, 402] on input "f." at bounding box center [688, 395] width 1 height 12
radio input "true"
click at [767, 700] on button "Next" at bounding box center [687, 712] width 243 height 60
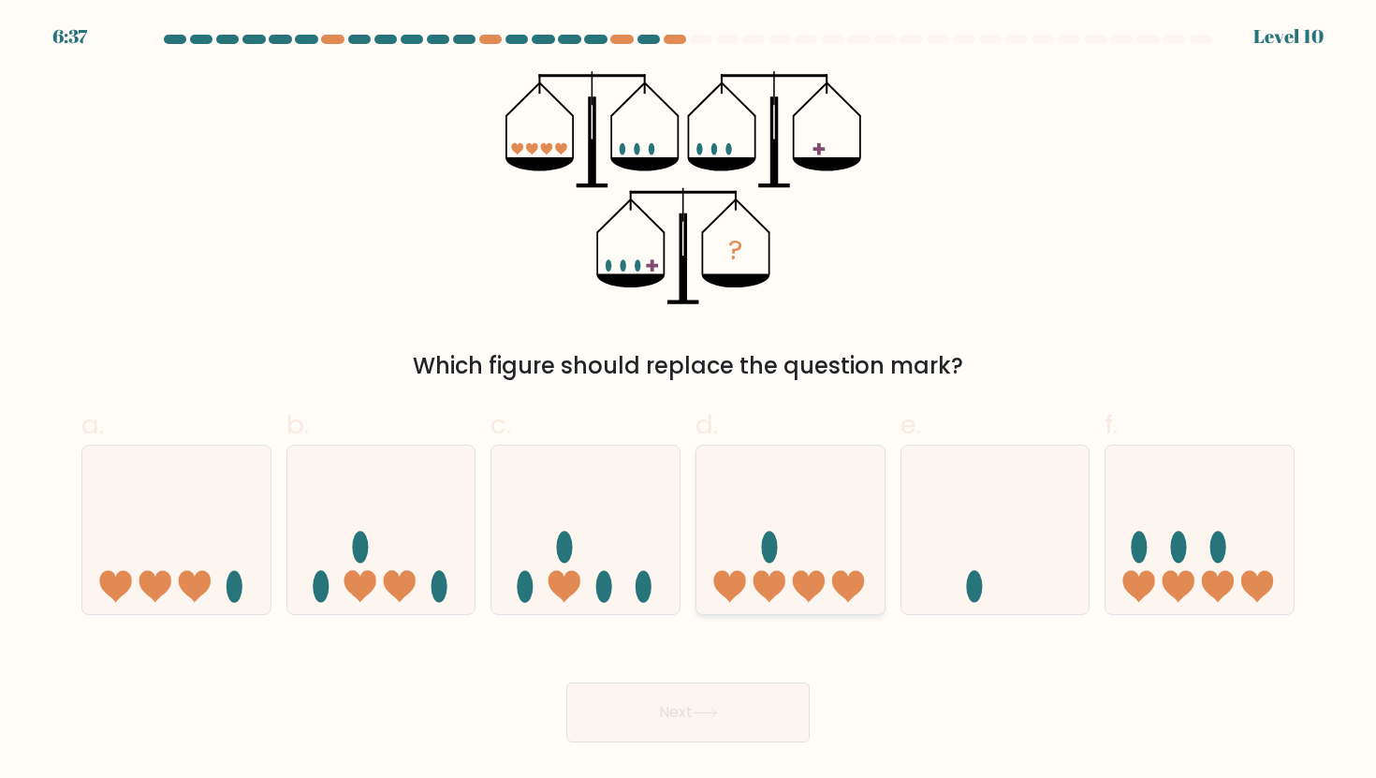
click at [786, 555] on icon at bounding box center [790, 529] width 188 height 155
click at [689, 402] on input "d." at bounding box center [688, 395] width 1 height 12
radio input "true"
click at [746, 697] on button "Next" at bounding box center [687, 712] width 243 height 60
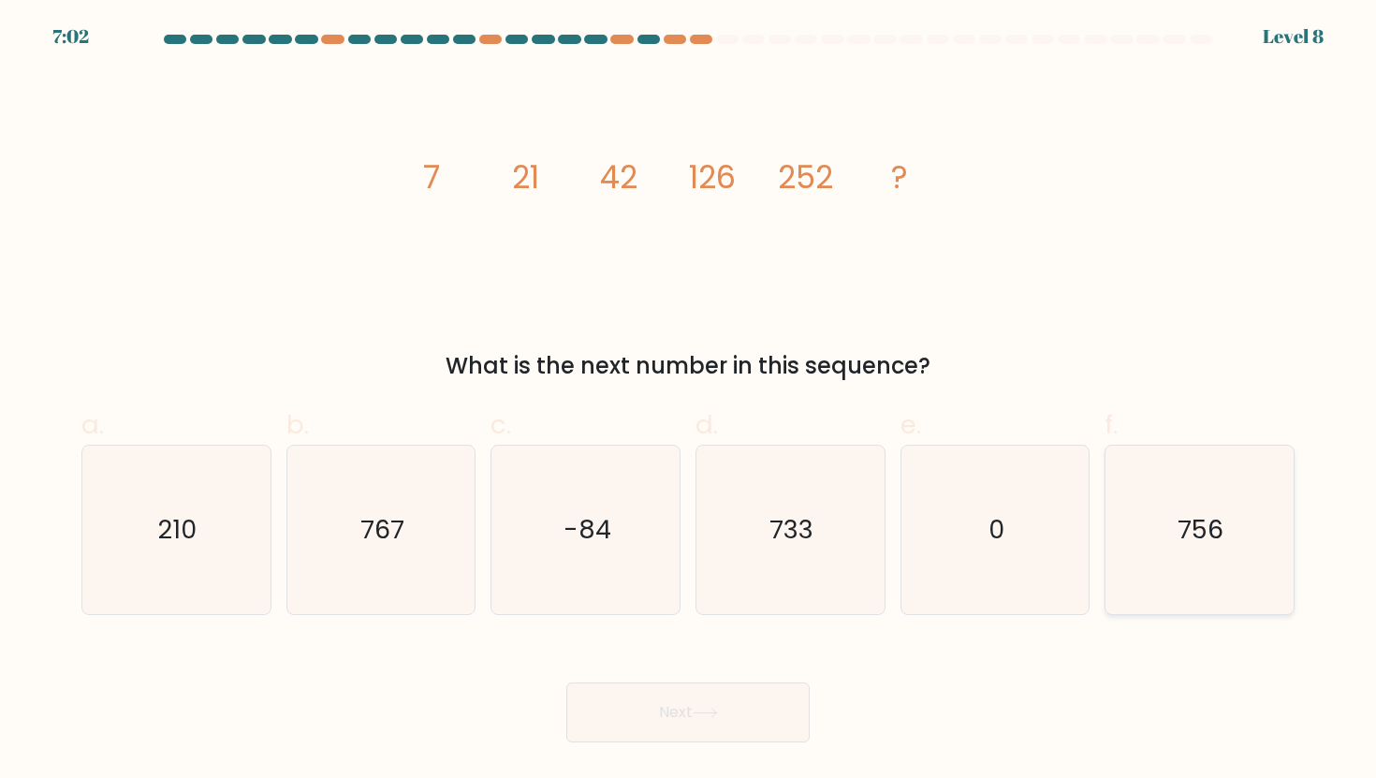
click at [1195, 548] on icon "756" at bounding box center [1199, 530] width 169 height 169
click at [689, 402] on input "f. 756" at bounding box center [688, 395] width 1 height 12
radio input "true"
click at [686, 707] on button "Next" at bounding box center [687, 712] width 243 height 60
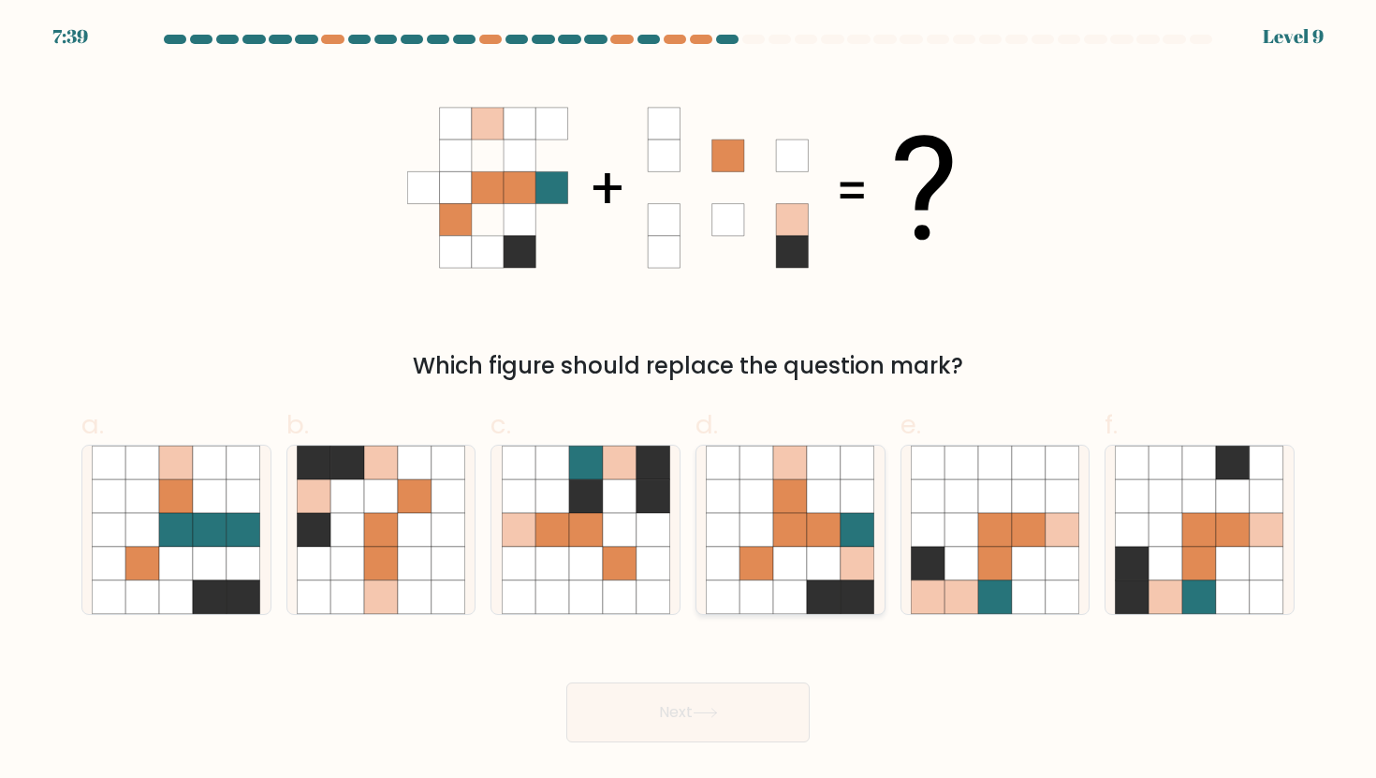
click at [764, 537] on icon at bounding box center [757, 530] width 34 height 34
click at [689, 402] on input "d." at bounding box center [688, 395] width 1 height 12
radio input "true"
click at [726, 727] on button "Next" at bounding box center [687, 712] width 243 height 60
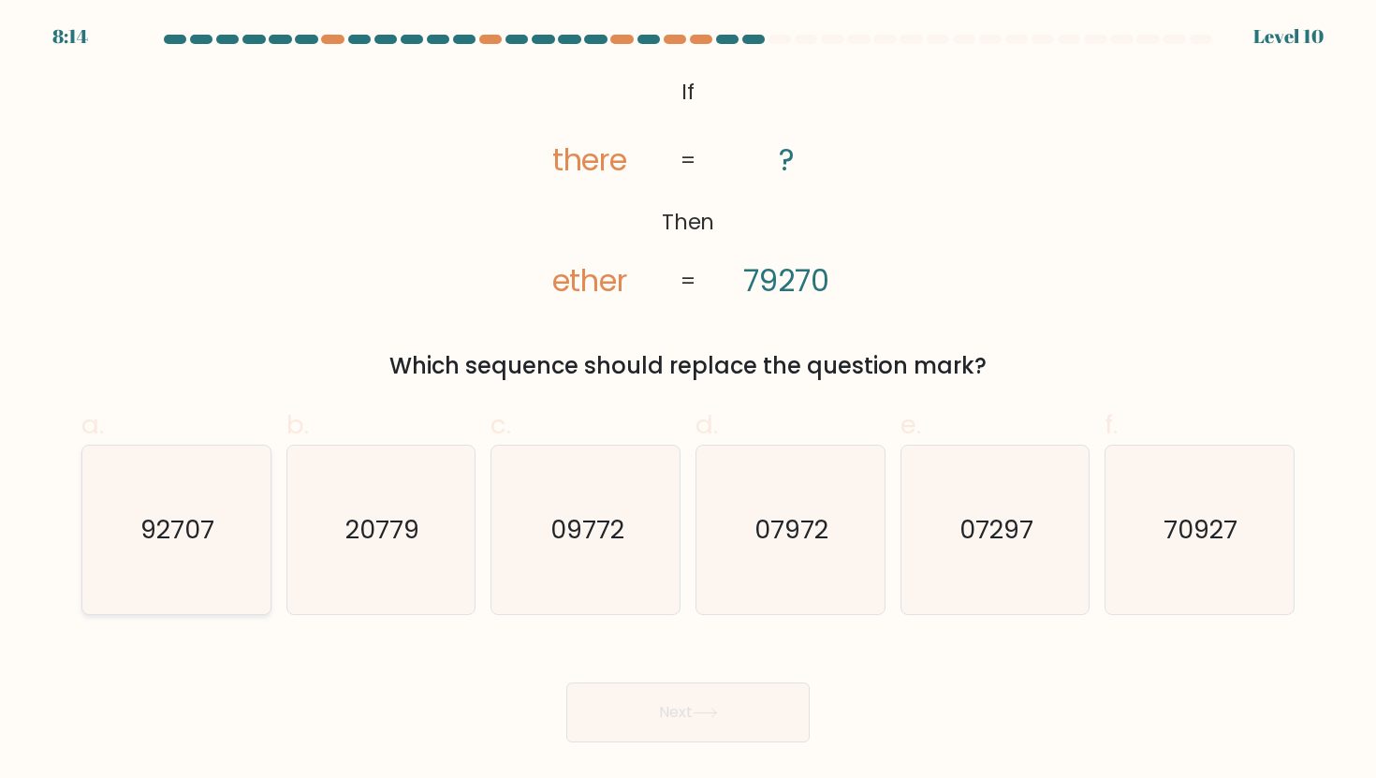
click at [150, 506] on icon "92707" at bounding box center [176, 530] width 169 height 169
click at [688, 402] on input "a. 92707" at bounding box center [688, 395] width 1 height 12
radio input "true"
click at [638, 703] on button "Next" at bounding box center [687, 712] width 243 height 60
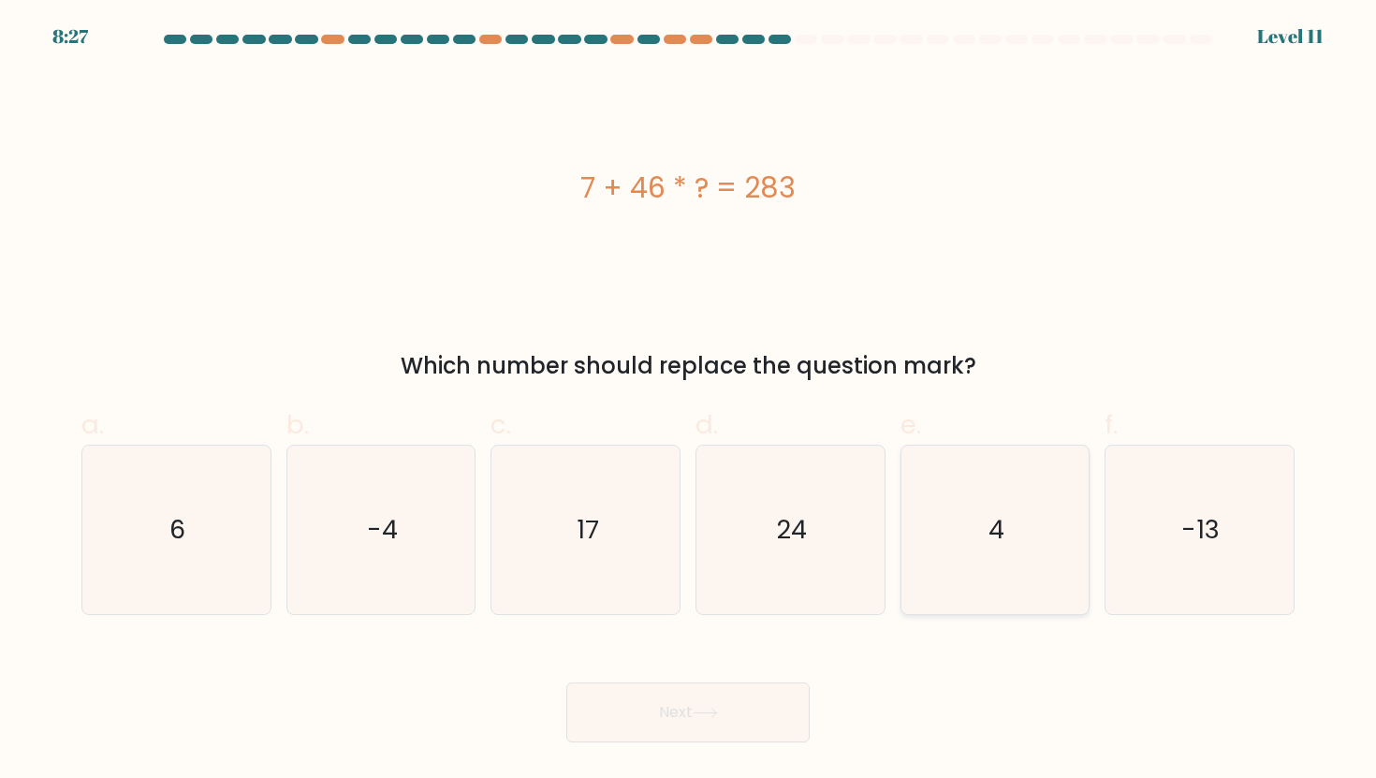
click at [1000, 524] on text "4" at bounding box center [997, 529] width 16 height 35
click at [689, 402] on input "e. 4" at bounding box center [688, 395] width 1 height 12
radio input "true"
click at [708, 721] on button "Next" at bounding box center [687, 712] width 243 height 60
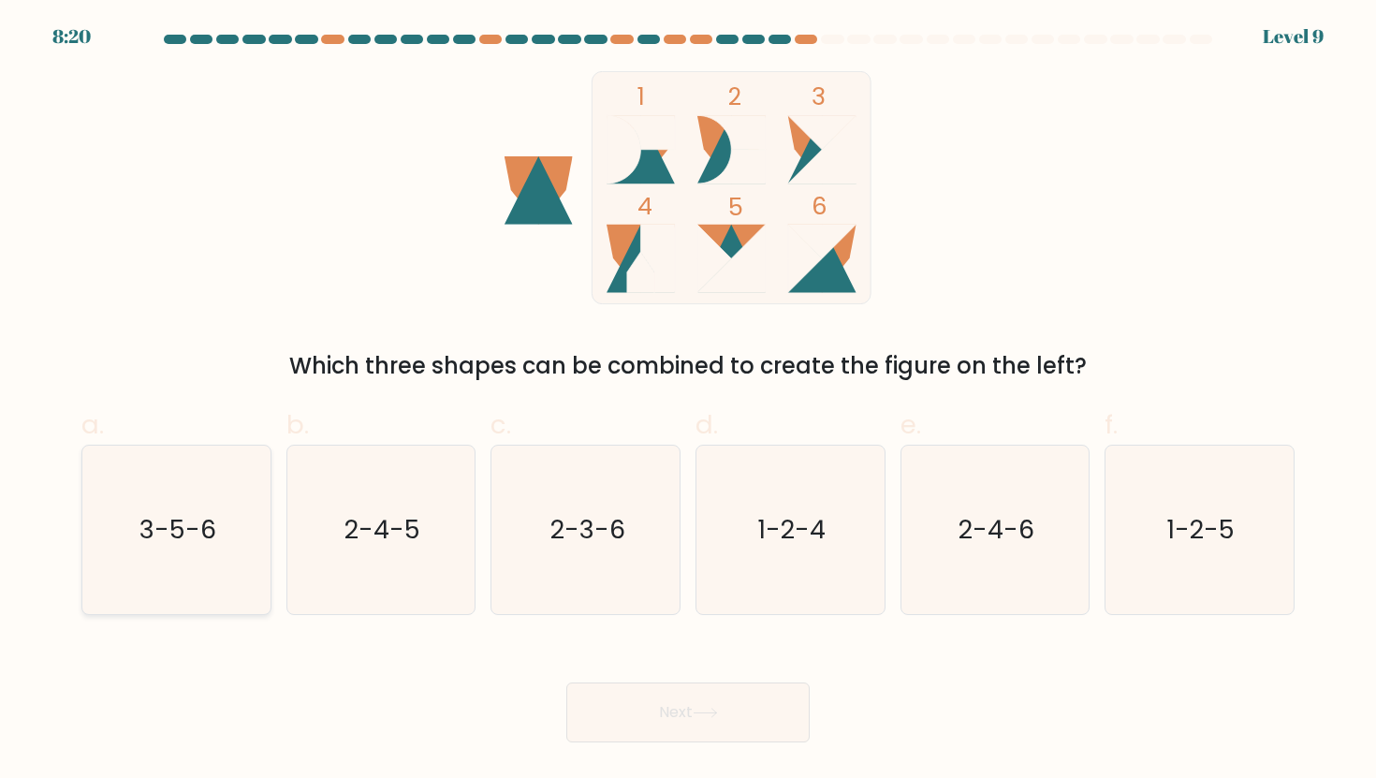
click at [203, 535] on text "3-5-6" at bounding box center [177, 529] width 77 height 35
click at [688, 402] on input "a. 3-5-6" at bounding box center [688, 395] width 1 height 12
radio input "true"
click at [665, 731] on button "Next" at bounding box center [687, 712] width 243 height 60
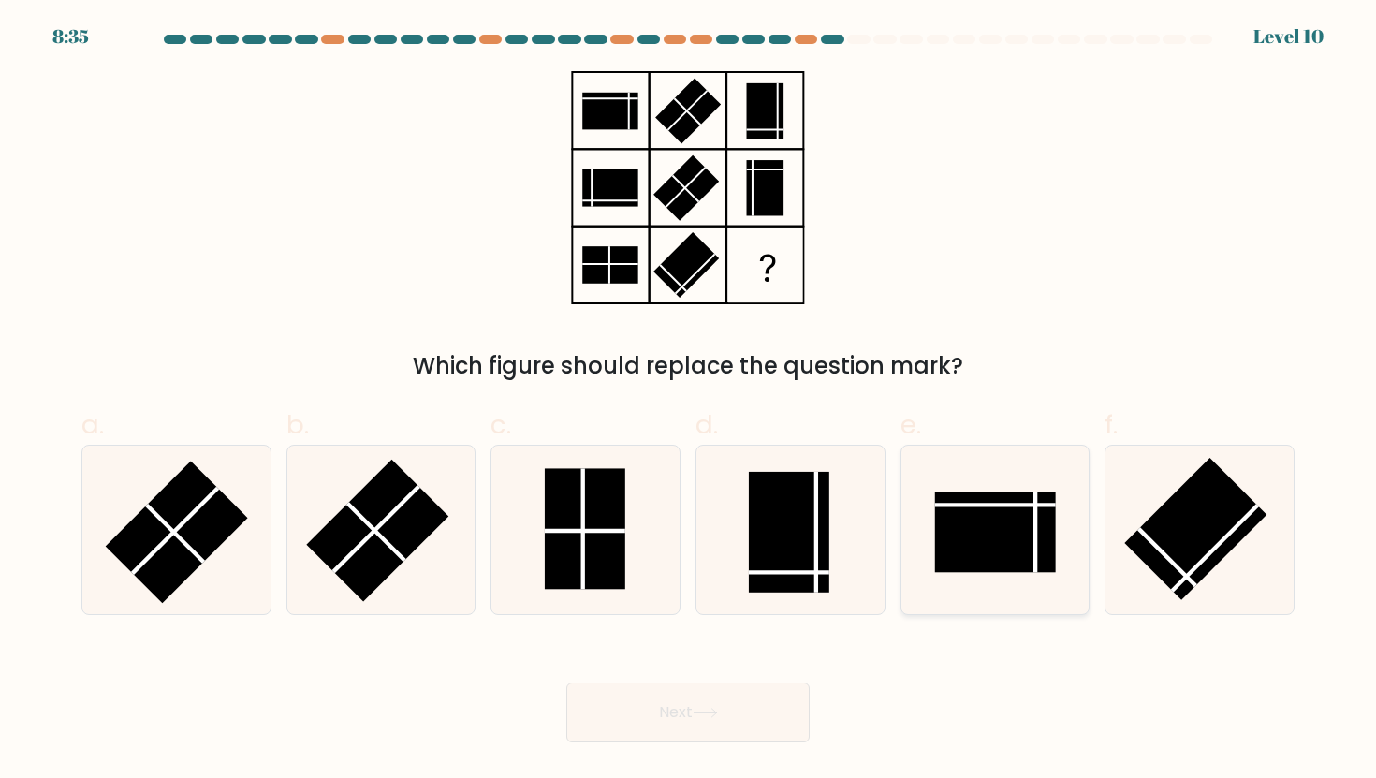
click at [996, 544] on rect at bounding box center [995, 531] width 121 height 81
click at [689, 402] on input "e." at bounding box center [688, 395] width 1 height 12
radio input "true"
click at [760, 710] on button "Next" at bounding box center [687, 712] width 243 height 60
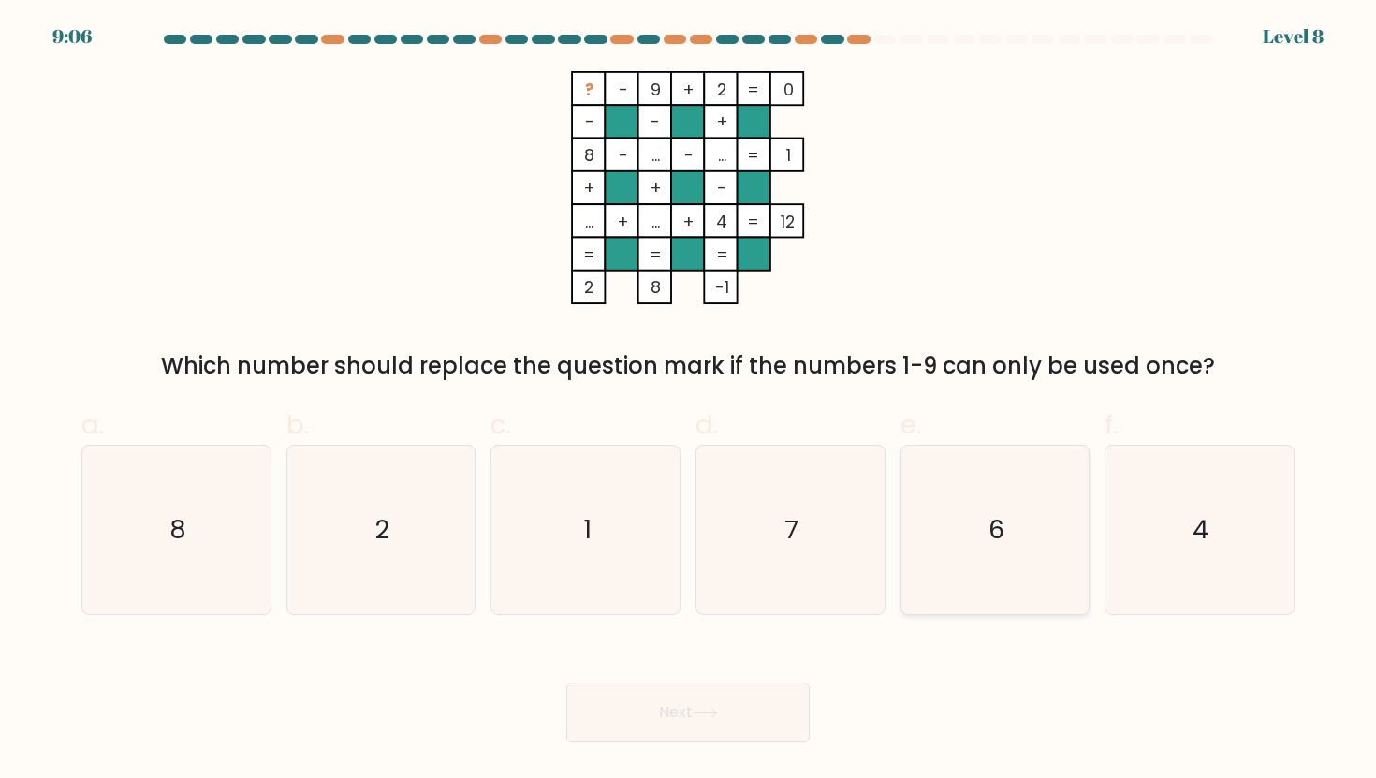
click at [1031, 542] on icon "6" at bounding box center [995, 530] width 169 height 169
click at [689, 402] on input "e. 6" at bounding box center [688, 395] width 1 height 12
radio input "true"
click at [864, 522] on icon "7" at bounding box center [790, 530] width 169 height 169
click at [689, 402] on input "d. 7" at bounding box center [688, 395] width 1 height 12
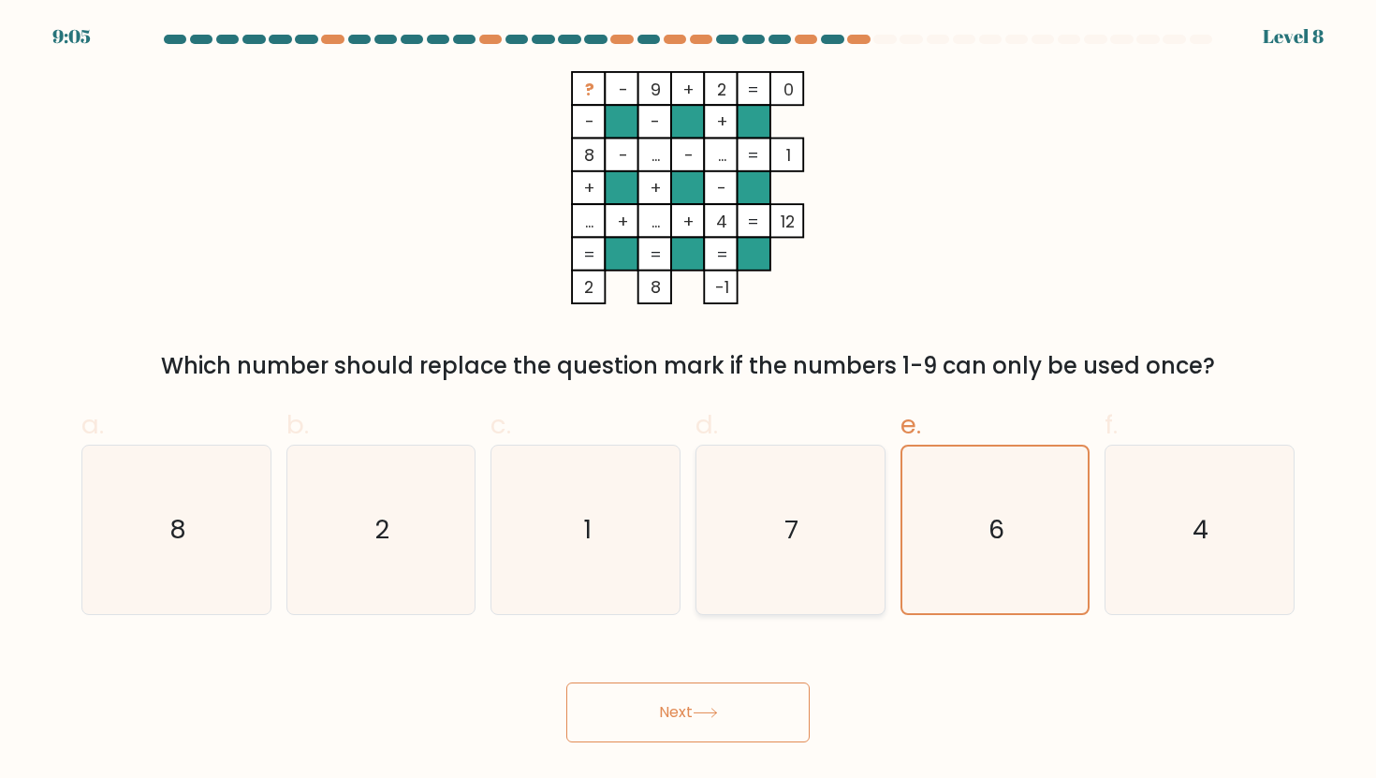
radio input "true"
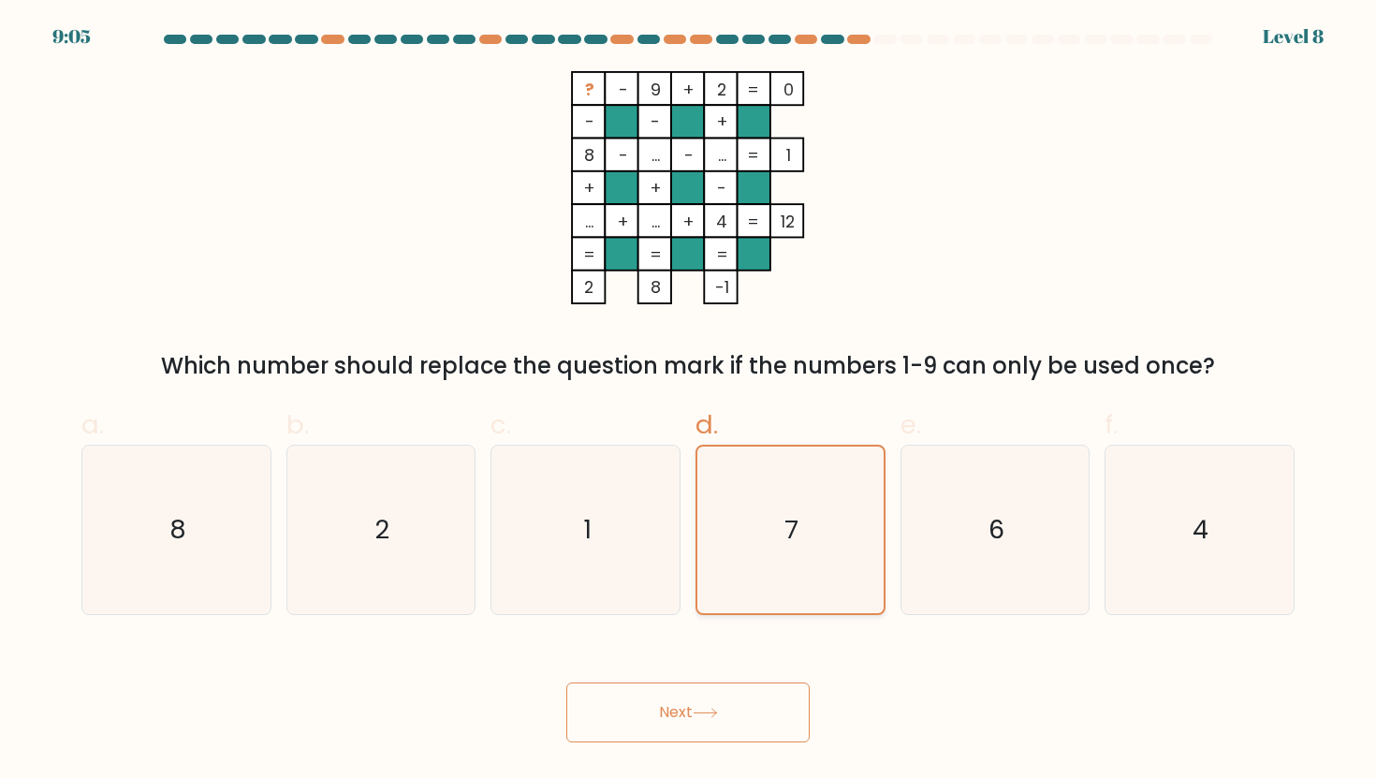
click at [854, 522] on icon "7" at bounding box center [790, 530] width 167 height 167
click at [689, 402] on input "d. 7" at bounding box center [688, 395] width 1 height 12
click at [246, 506] on icon "8" at bounding box center [176, 530] width 169 height 169
click at [688, 402] on input "a. 8" at bounding box center [688, 395] width 1 height 12
radio input "true"
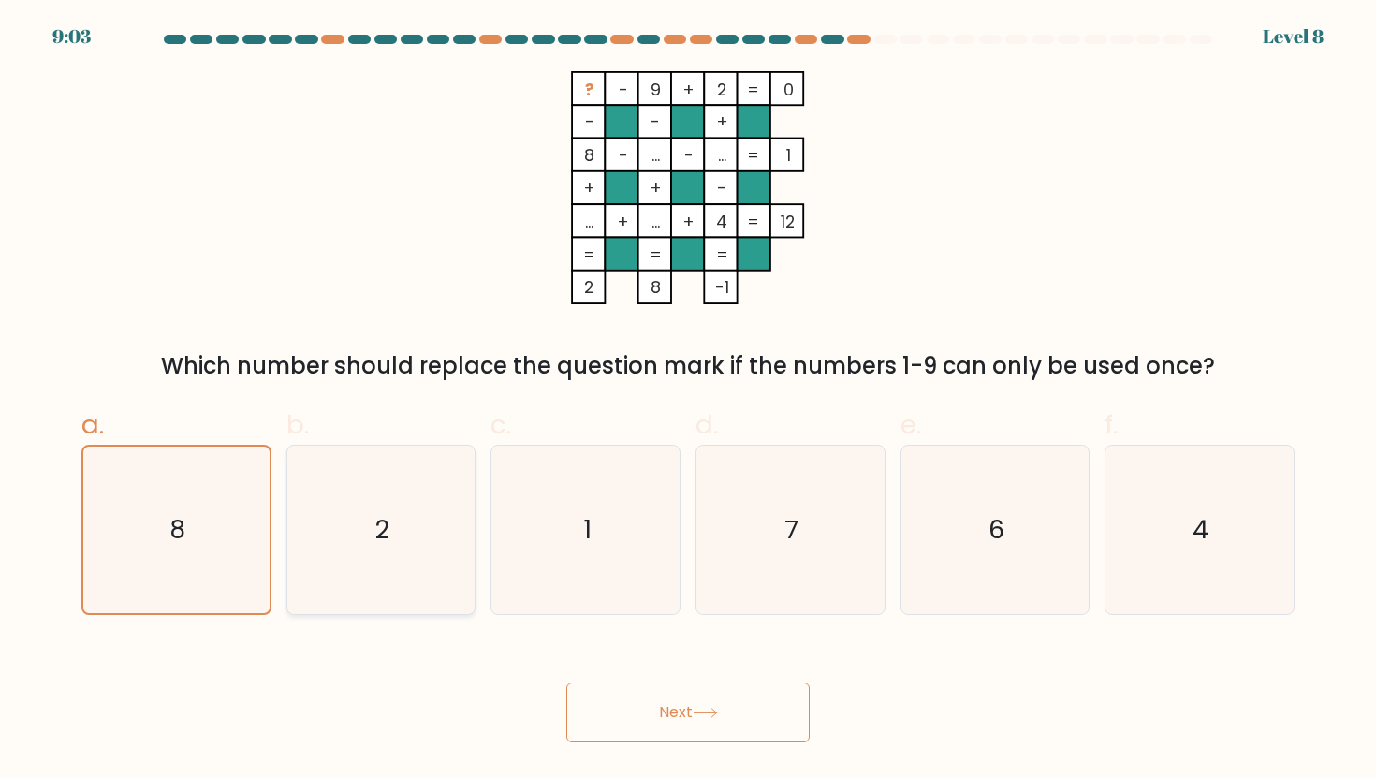
click at [429, 533] on icon "2" at bounding box center [381, 530] width 169 height 169
click at [688, 402] on input "b. 2" at bounding box center [688, 395] width 1 height 12
radio input "true"
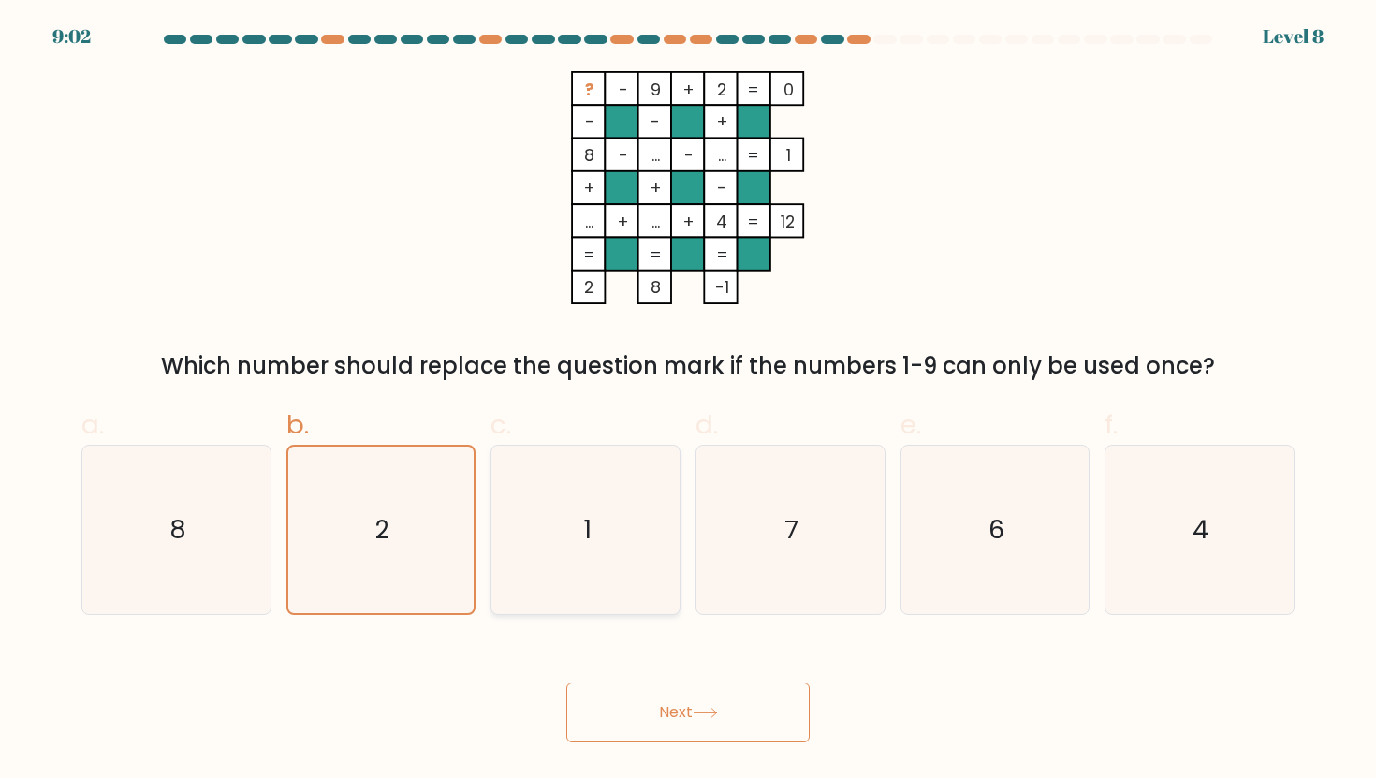
click at [533, 520] on icon "1" at bounding box center [586, 530] width 169 height 169
click at [688, 402] on input "c. 1" at bounding box center [688, 395] width 1 height 12
radio input "true"
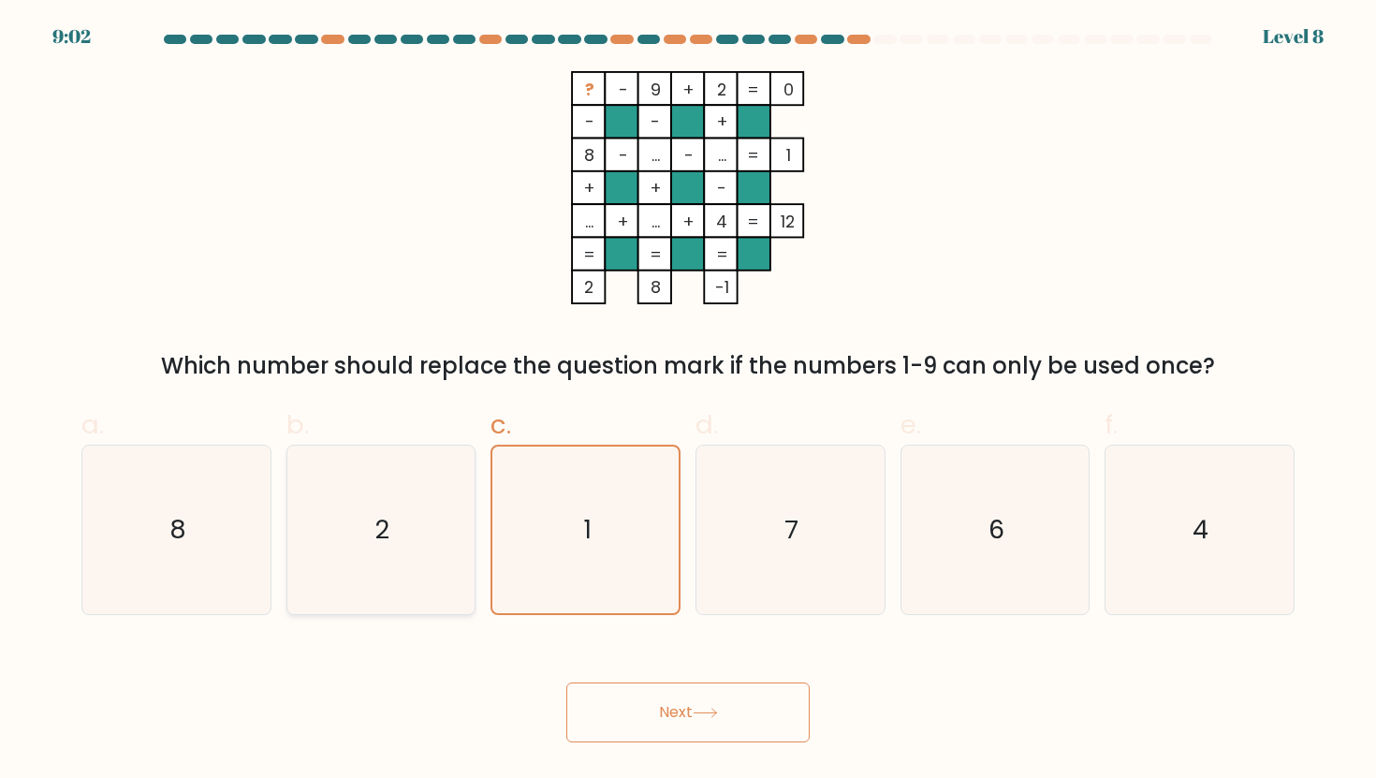
click at [300, 557] on icon "2" at bounding box center [381, 530] width 169 height 169
click at [688, 402] on input "b. 2" at bounding box center [688, 395] width 1 height 12
radio input "true"
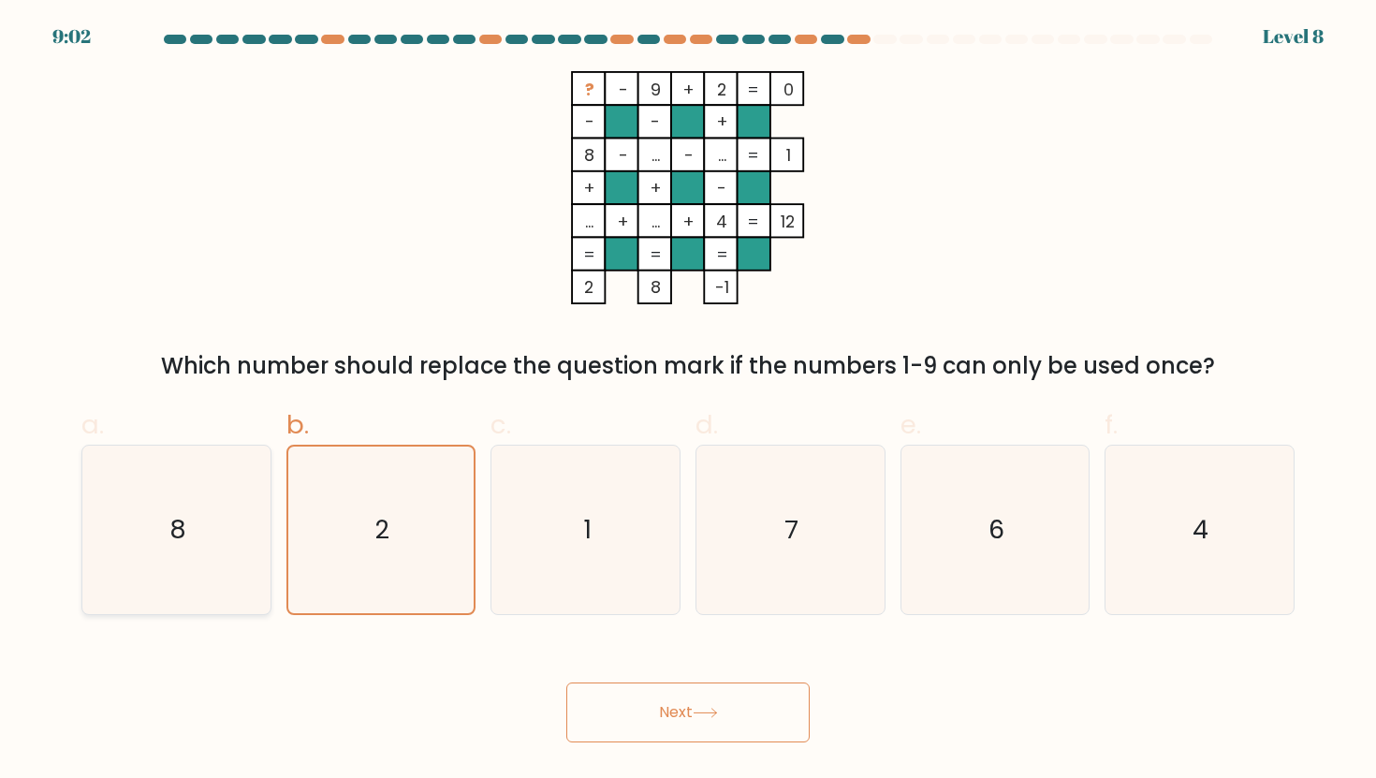
click at [229, 557] on icon "8" at bounding box center [176, 530] width 169 height 169
click at [688, 402] on input "a. 8" at bounding box center [688, 395] width 1 height 12
radio input "true"
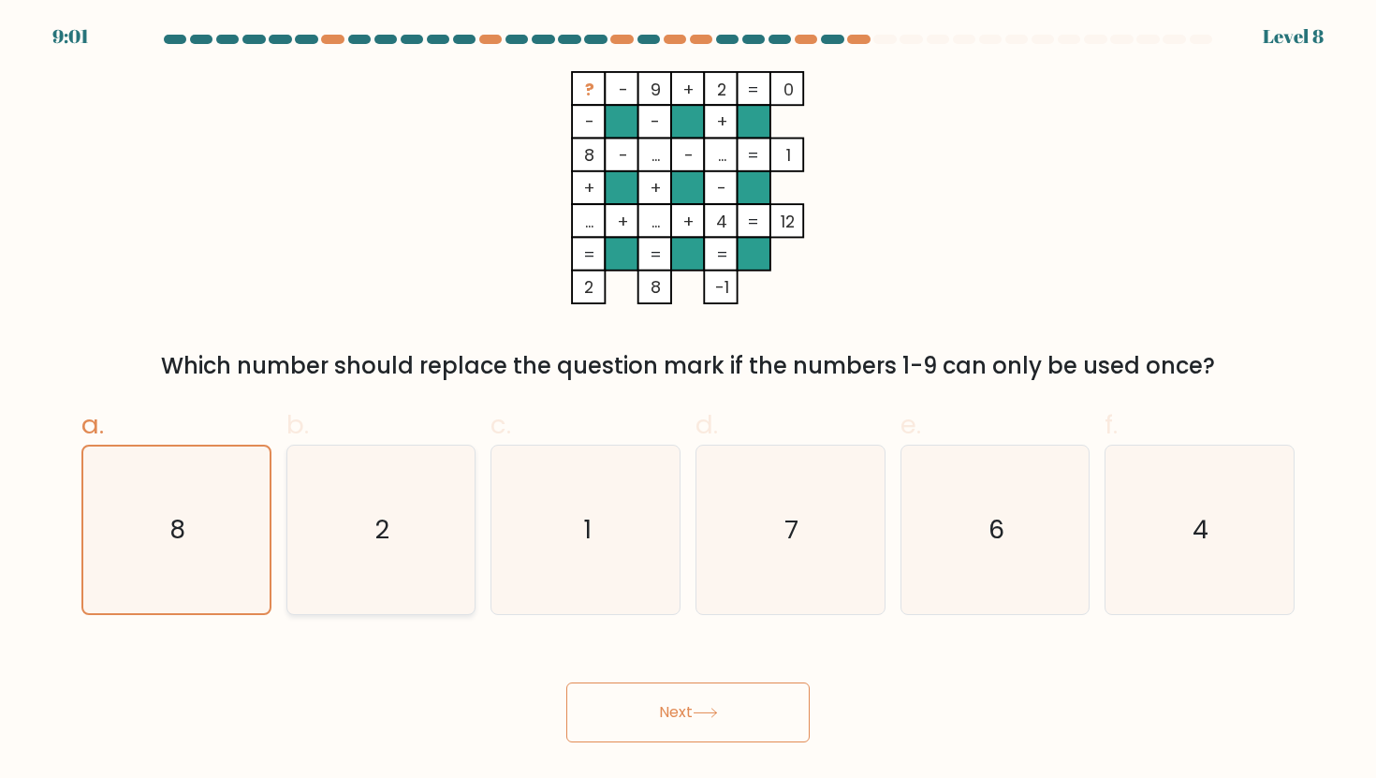
click at [448, 540] on icon "2" at bounding box center [381, 530] width 169 height 169
click at [688, 402] on input "b. 2" at bounding box center [688, 395] width 1 height 12
radio input "true"
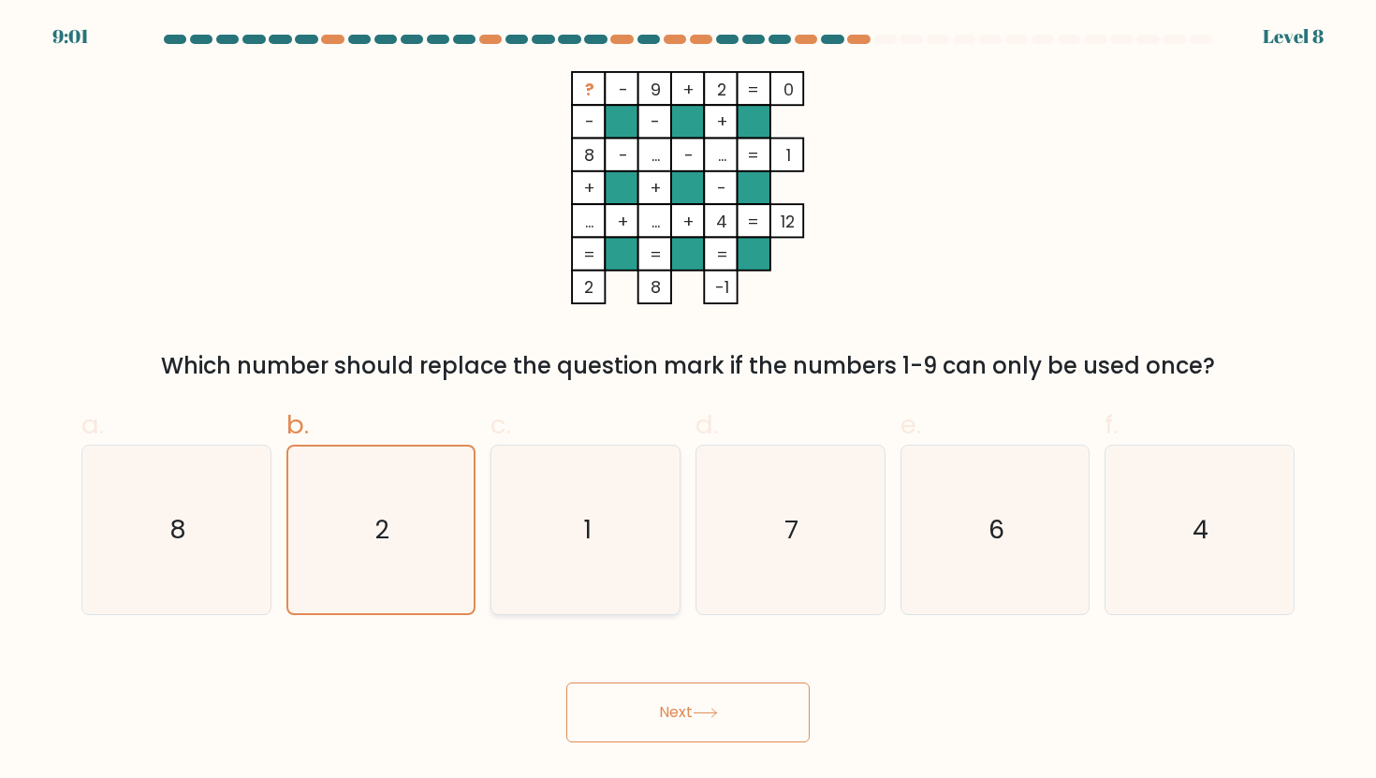
click at [575, 532] on icon "1" at bounding box center [586, 530] width 169 height 169
click at [688, 402] on input "c. 1" at bounding box center [688, 395] width 1 height 12
radio input "true"
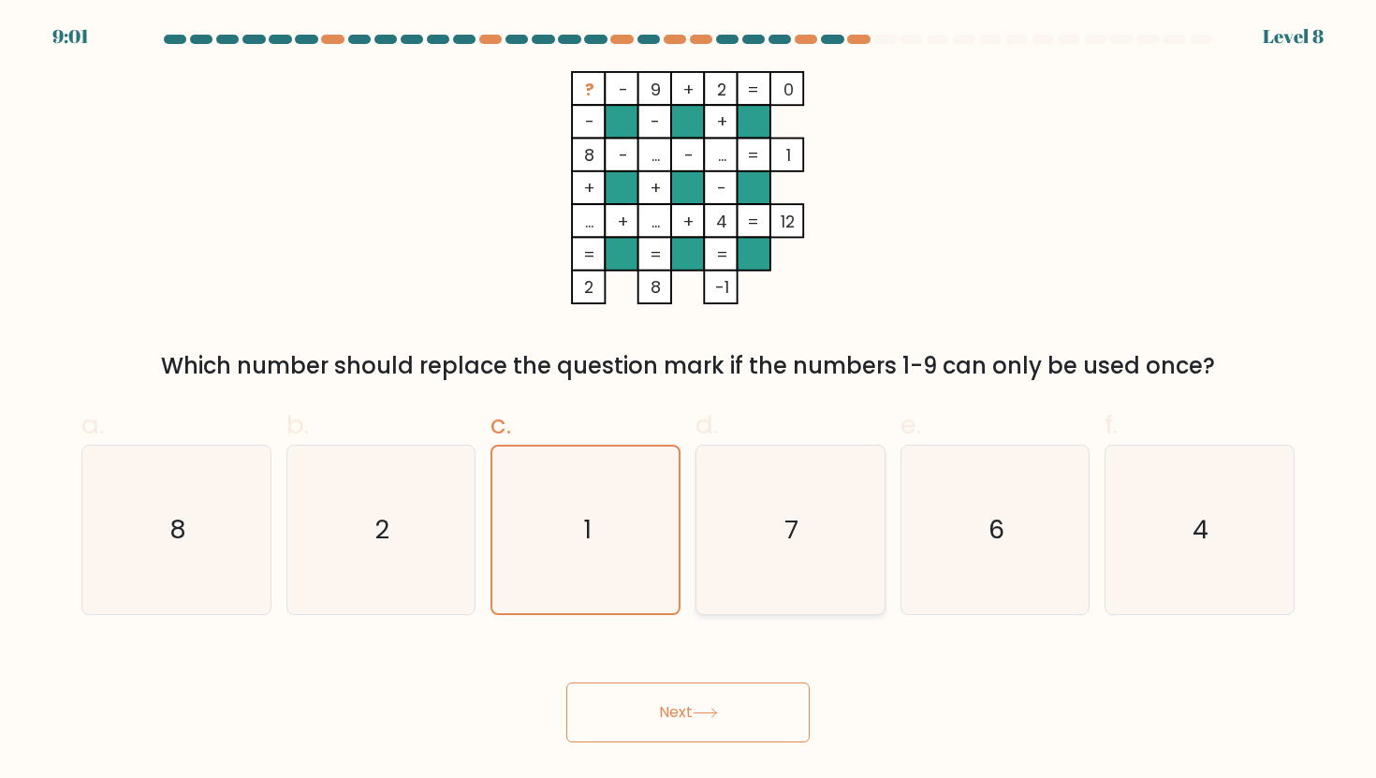
click at [768, 531] on icon "7" at bounding box center [790, 530] width 169 height 169
click at [689, 402] on input "d. 7" at bounding box center [688, 395] width 1 height 12
radio input "true"
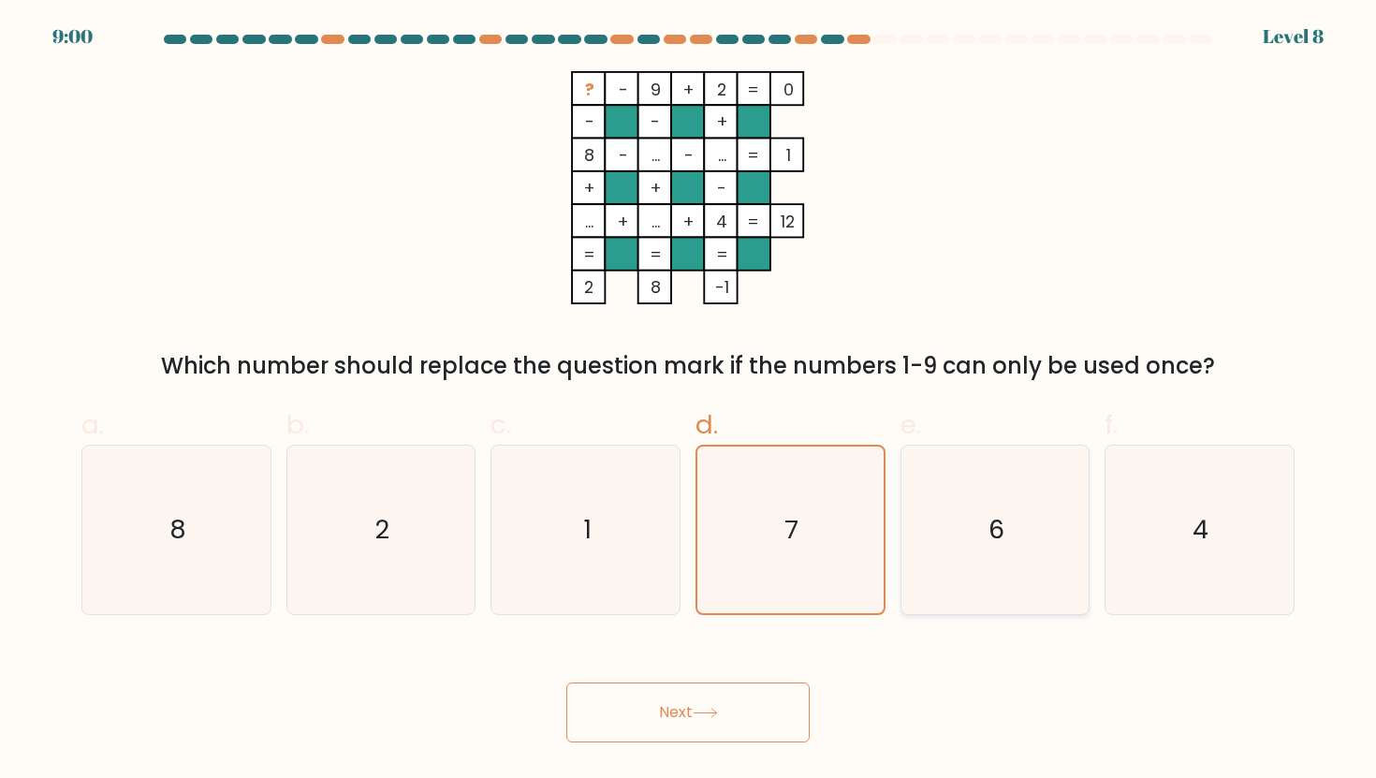
click at [1013, 506] on icon "6" at bounding box center [995, 530] width 169 height 169
click at [689, 402] on input "e. 6" at bounding box center [688, 395] width 1 height 12
radio input "true"
